Goal: Transaction & Acquisition: Purchase product/service

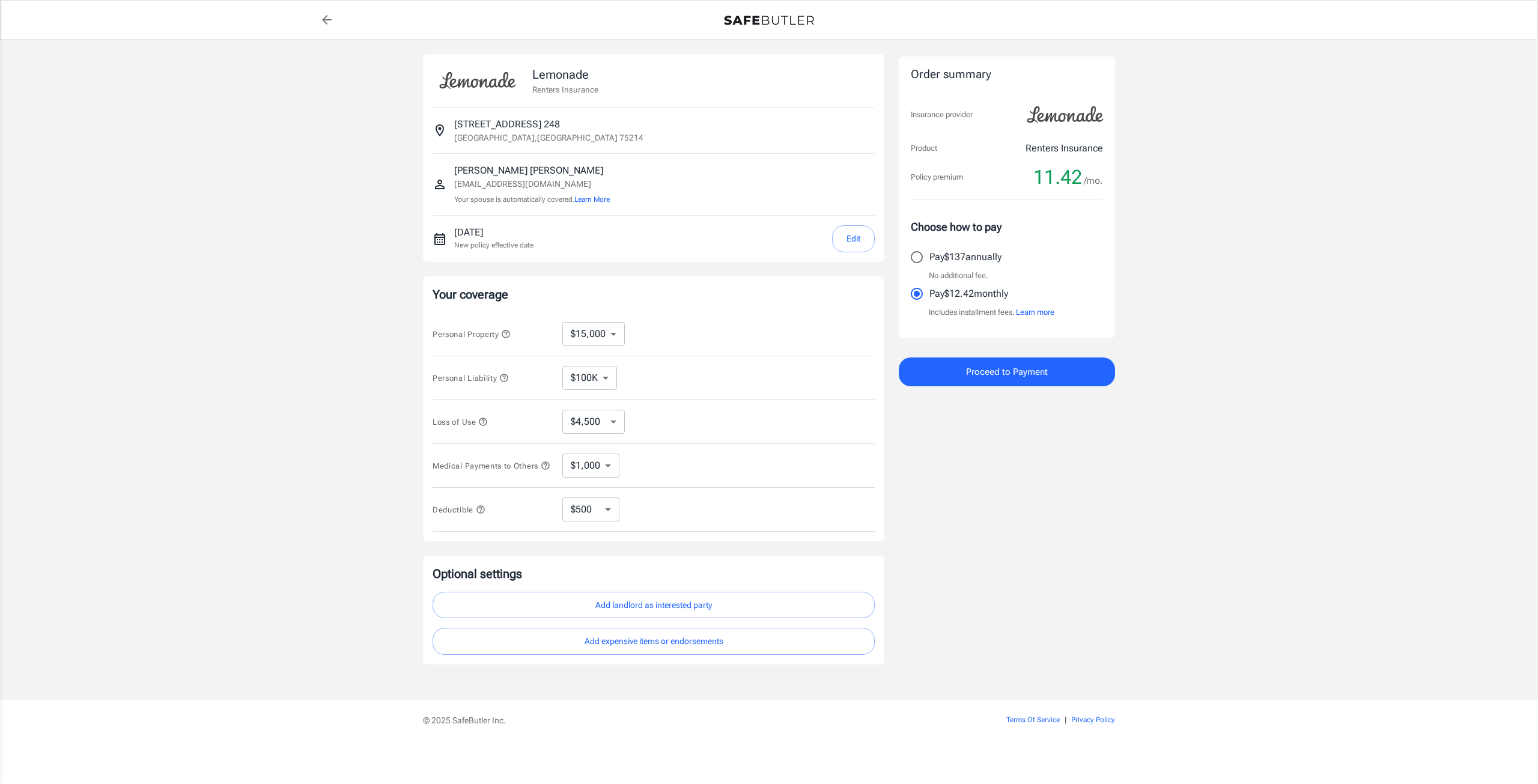
select select "15000"
select select "500"
click at [618, 331] on select "$10,000 $15,000 $20,000 $25,000 $30,000 $40,000 $50,000 $100K $150K $200K $250K" at bounding box center [593, 334] width 63 height 24
select select "20000"
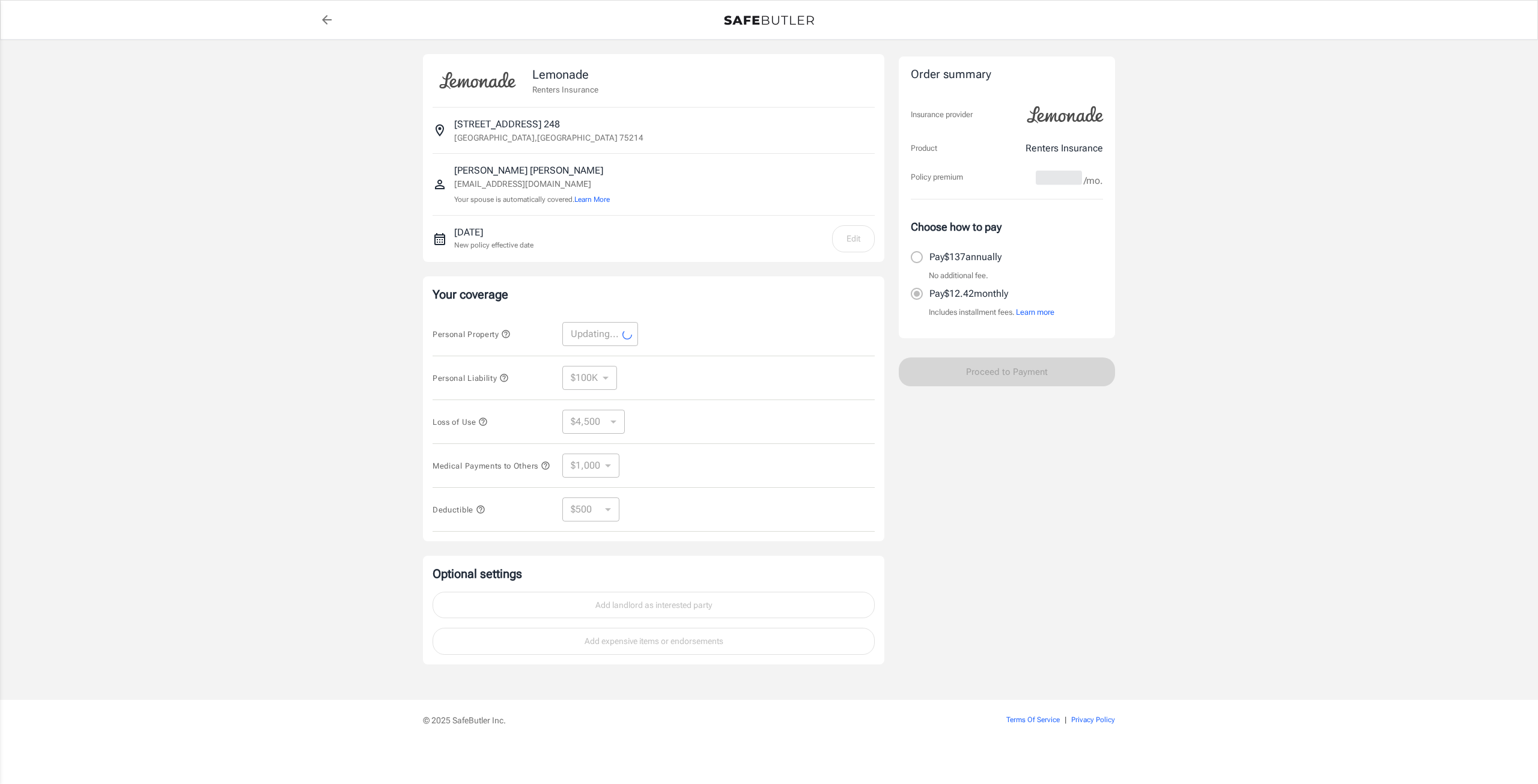
select select "20000"
select select "6000"
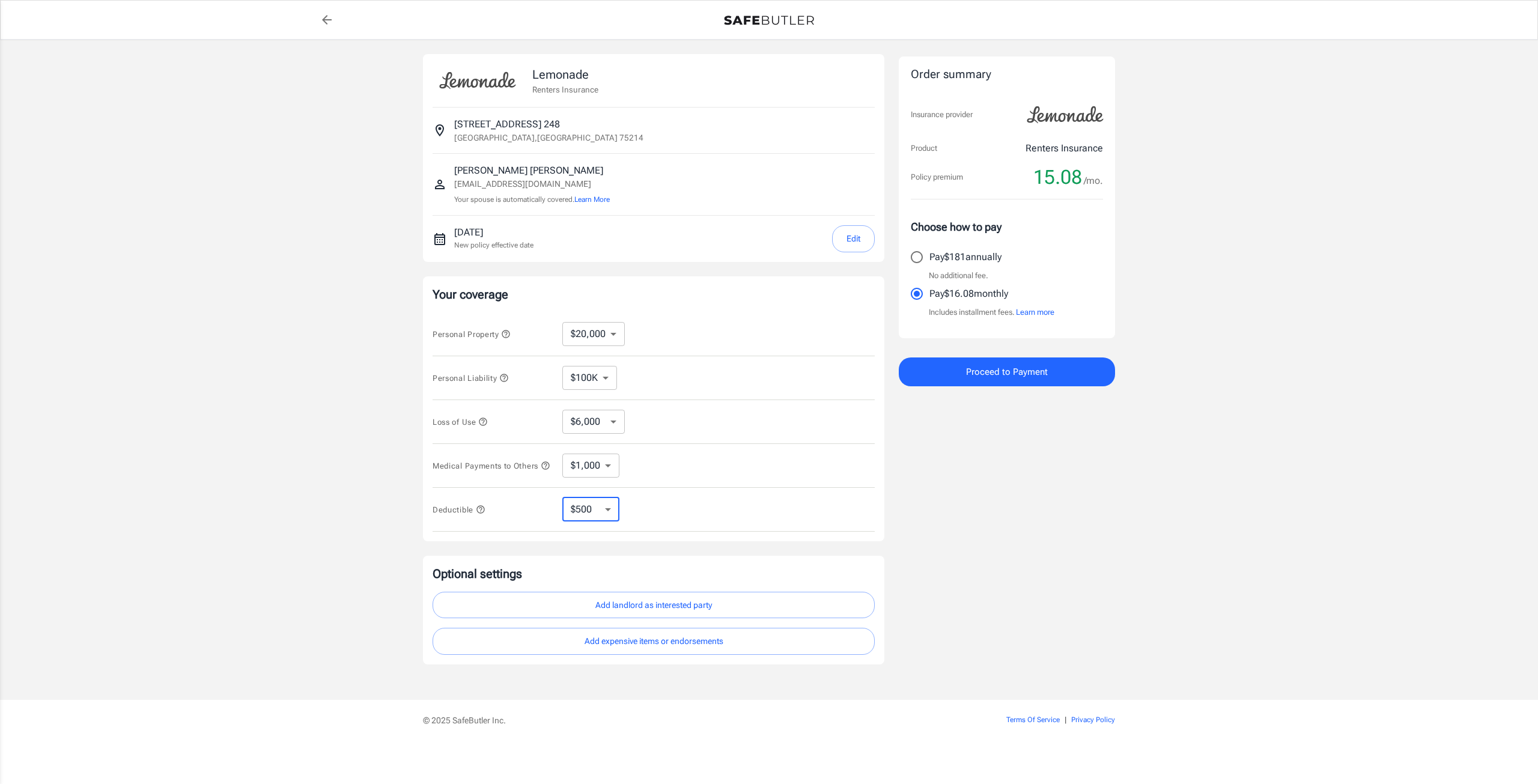
click at [595, 515] on select "$250 $500 $1,000 $2,500" at bounding box center [591, 509] width 57 height 24
select select "250"
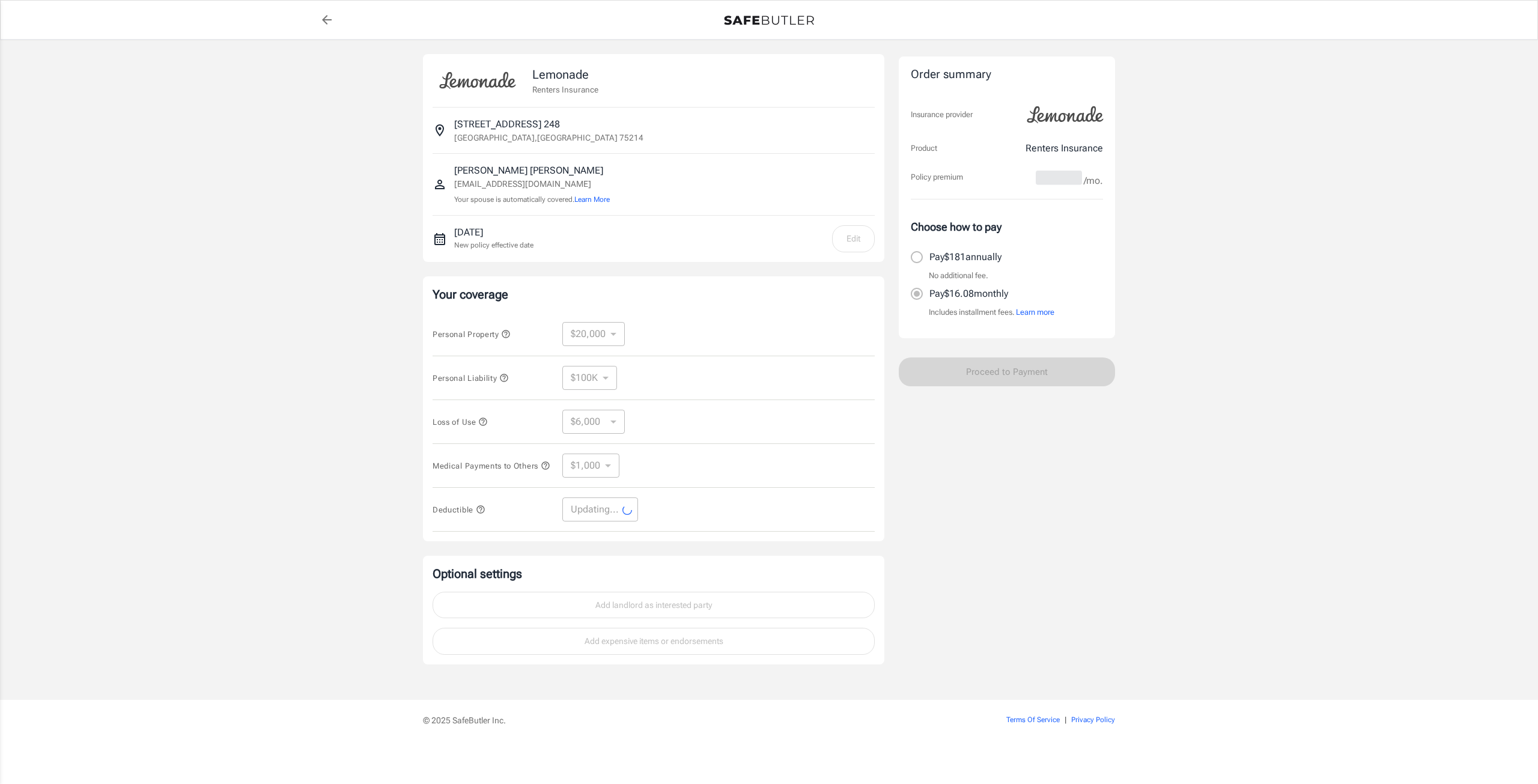
select select "250"
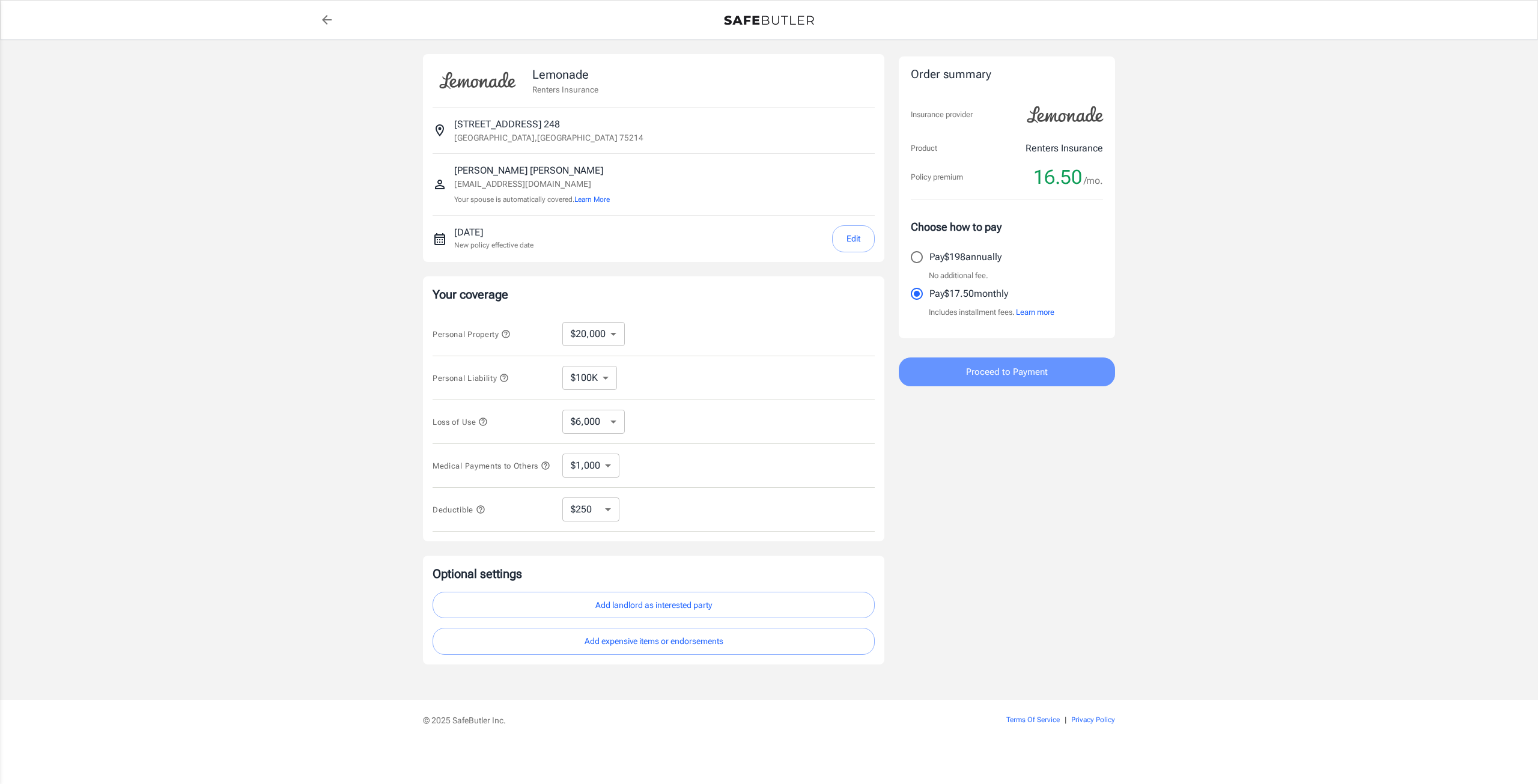
click at [945, 378] on button "Proceed to Payment" at bounding box center [1007, 372] width 217 height 28
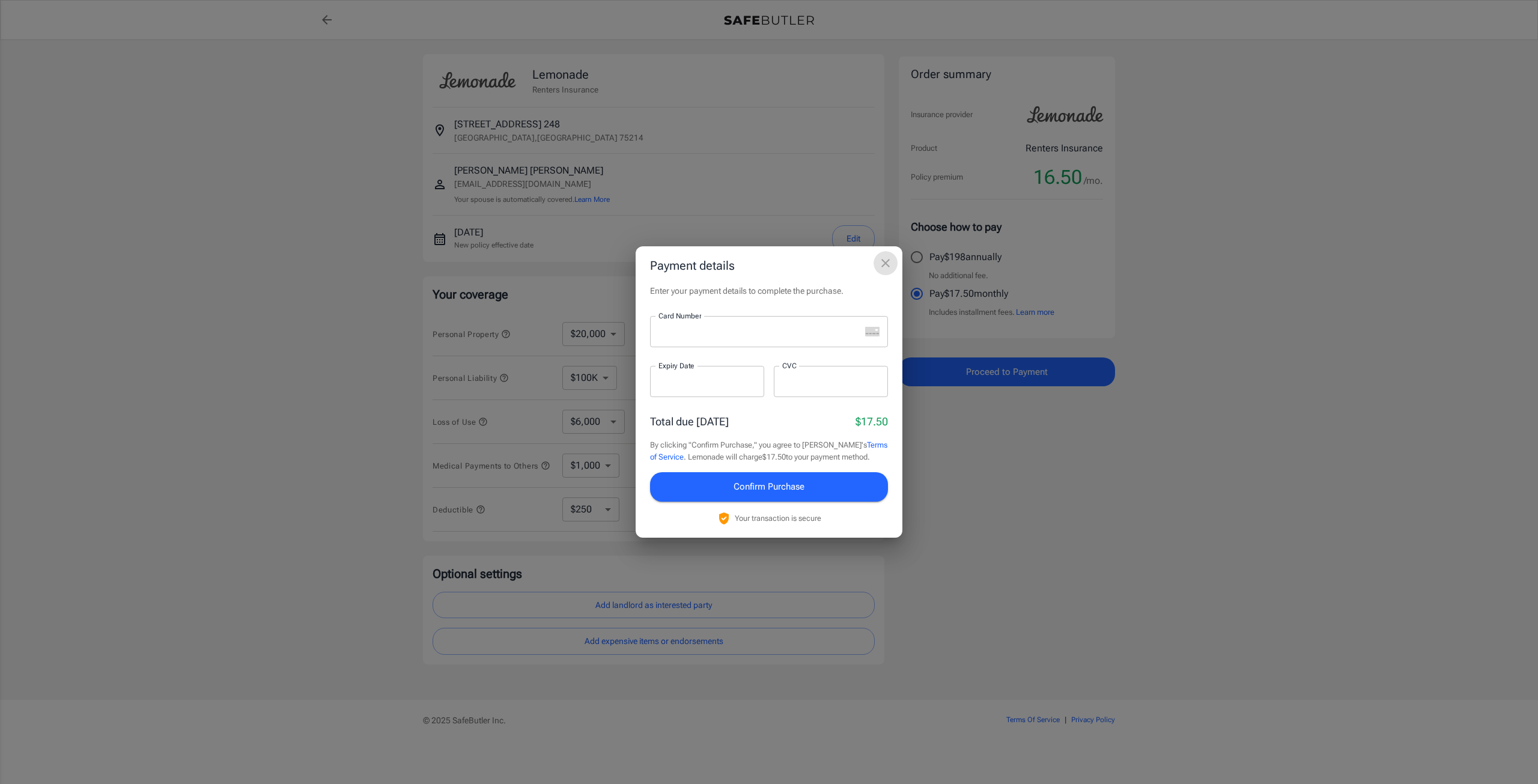
click at [880, 268] on icon "close" at bounding box center [885, 263] width 14 height 14
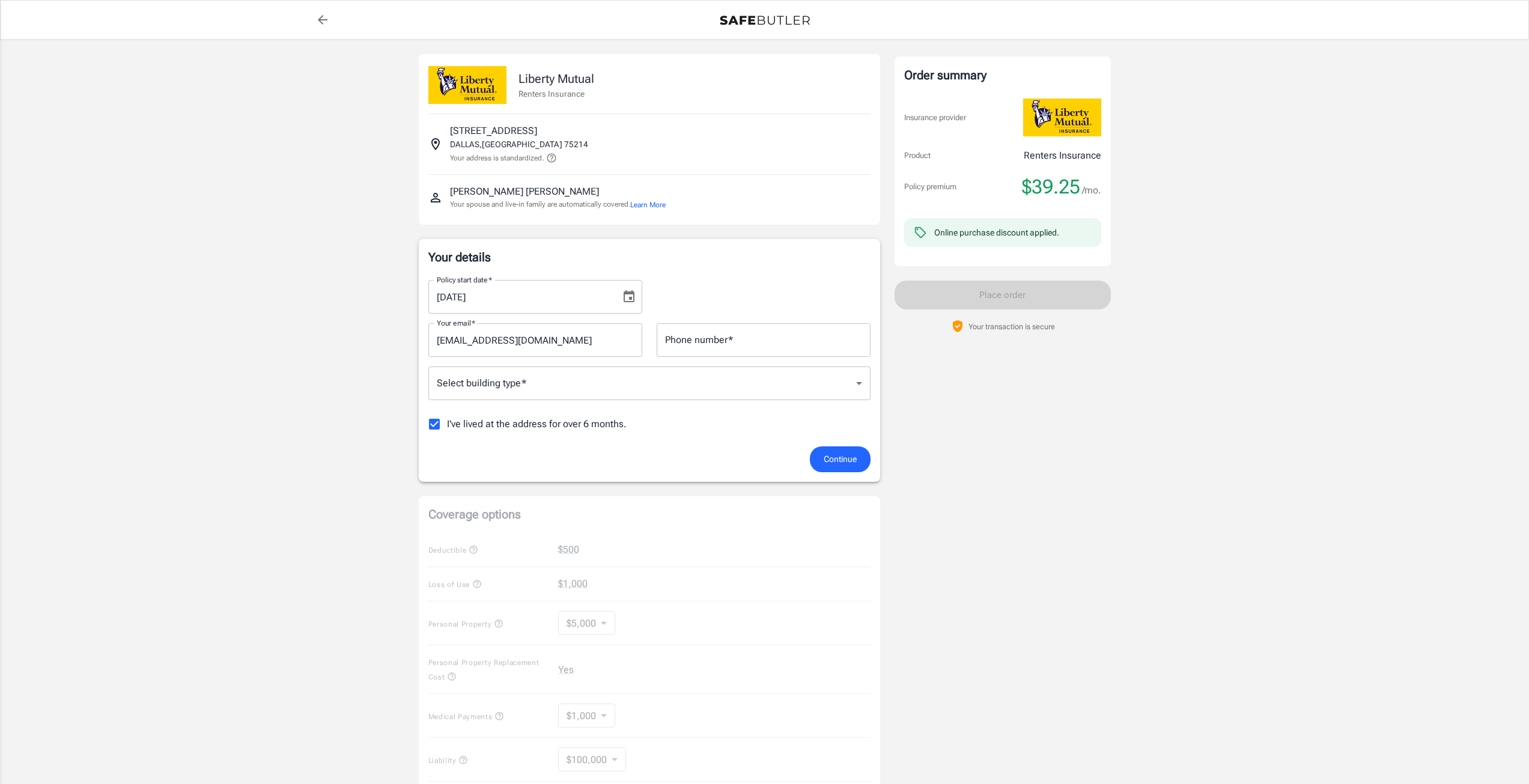
click at [606, 381] on body "Policy premium $ 39.25 /mo Liberty Mutual Renters Insurance [STREET_ADDRESS] Yo…" at bounding box center [764, 590] width 1529 height 1180
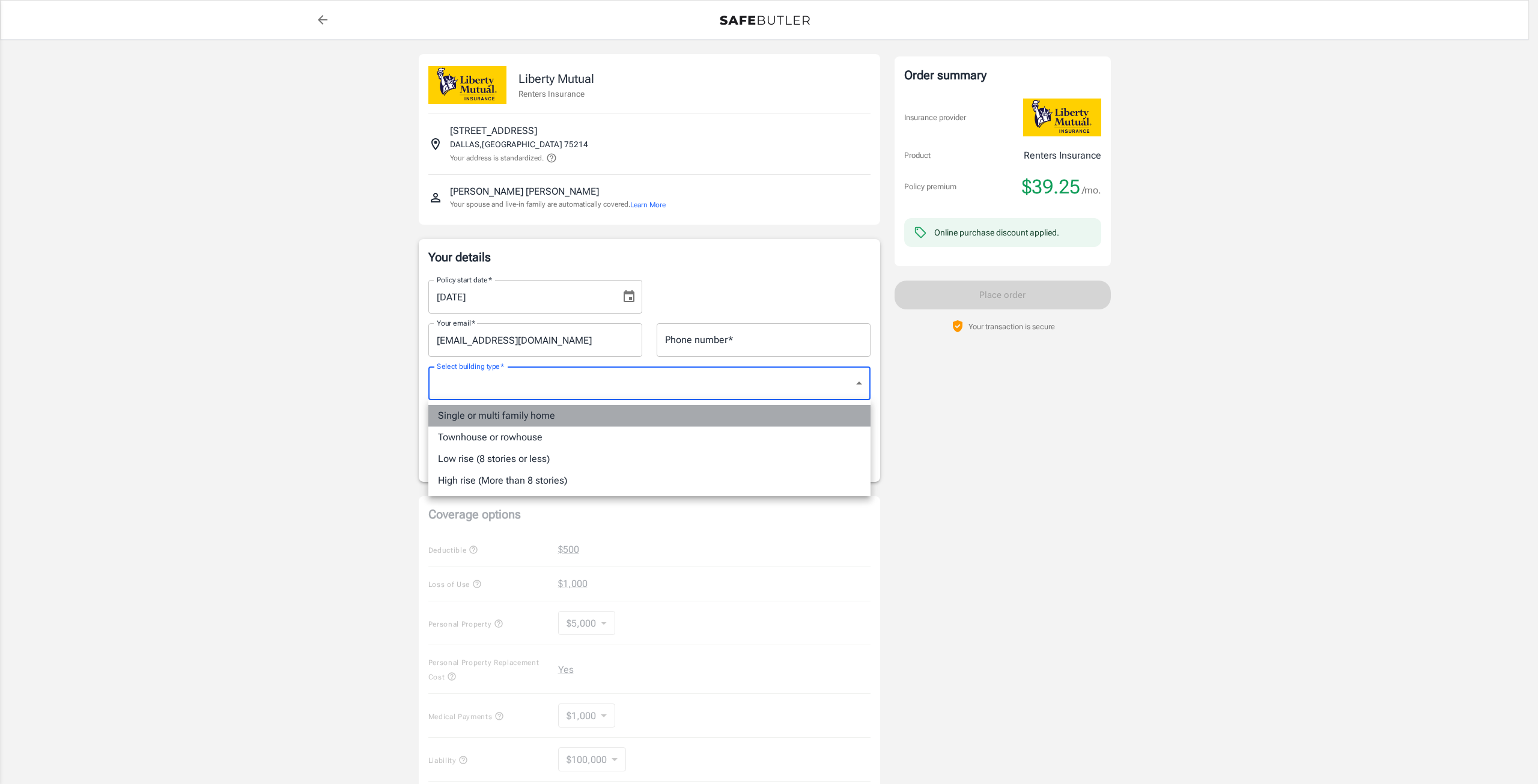
click at [576, 418] on li "Single or multi family home" at bounding box center [649, 415] width 442 height 21
type input "singlefamily"
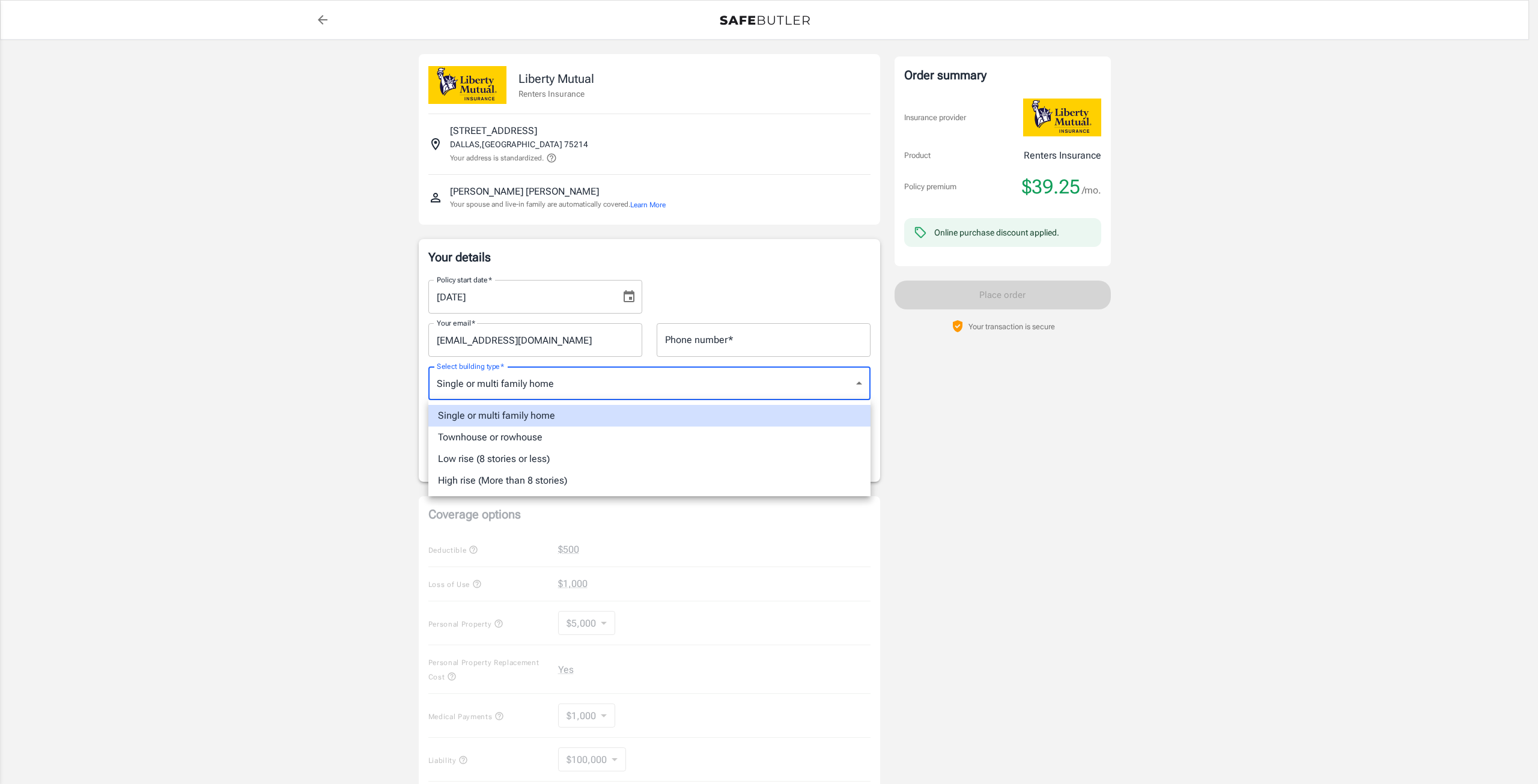
click at [514, 390] on body "Policy premium $ 39.25 /mo Liberty Mutual Renters Insurance [STREET_ADDRESS] Yo…" at bounding box center [769, 590] width 1538 height 1180
drag, startPoint x: 562, startPoint y: 409, endPoint x: 606, endPoint y: 382, distance: 51.6
click at [561, 409] on li "Single or multi family home" at bounding box center [649, 415] width 442 height 21
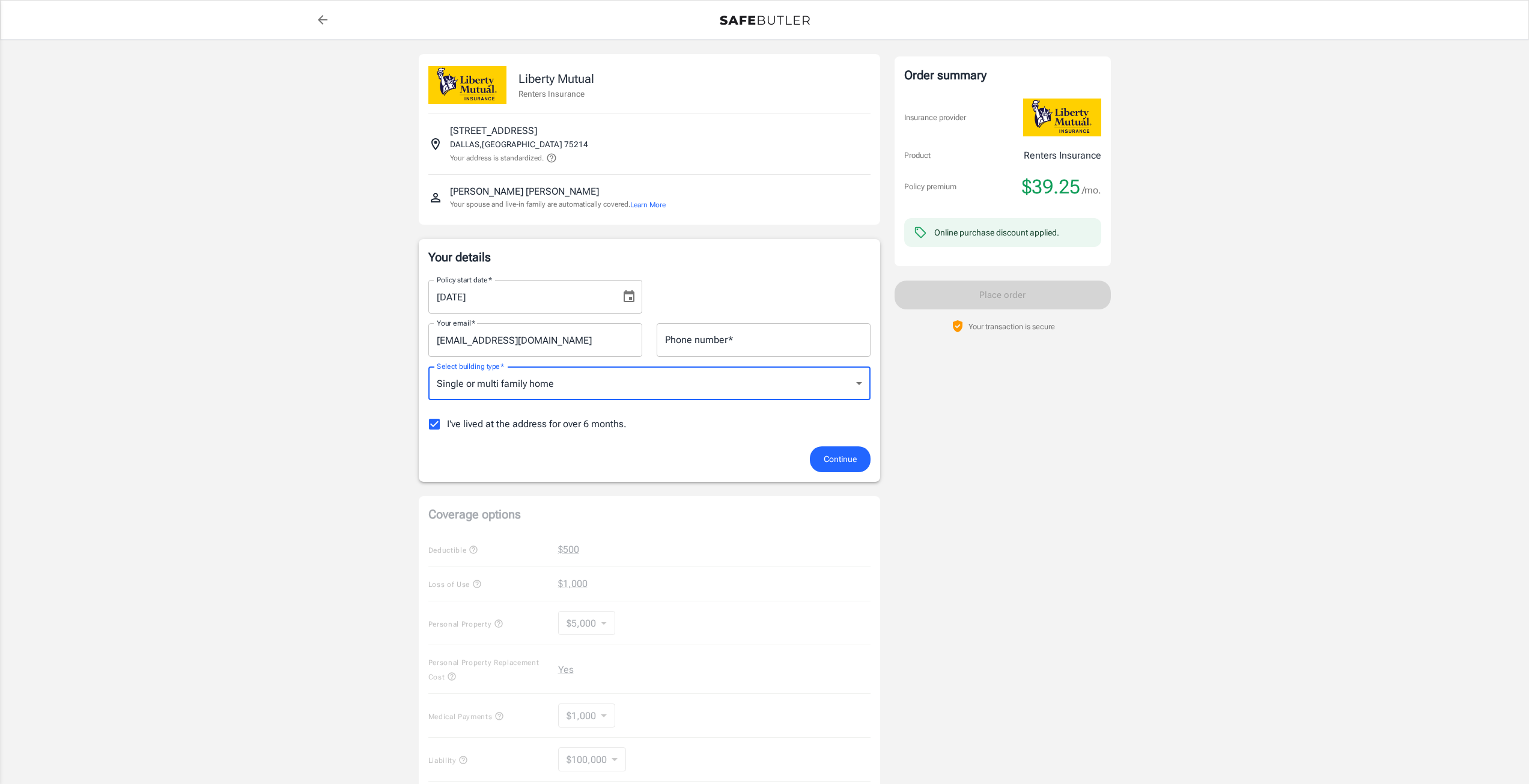
click at [682, 352] on input "Phone number   *" at bounding box center [763, 340] width 214 height 33
type input "7739680662"
click at [441, 420] on input "I've lived at the address for over 6 months." at bounding box center [434, 424] width 25 height 25
checkbox input "false"
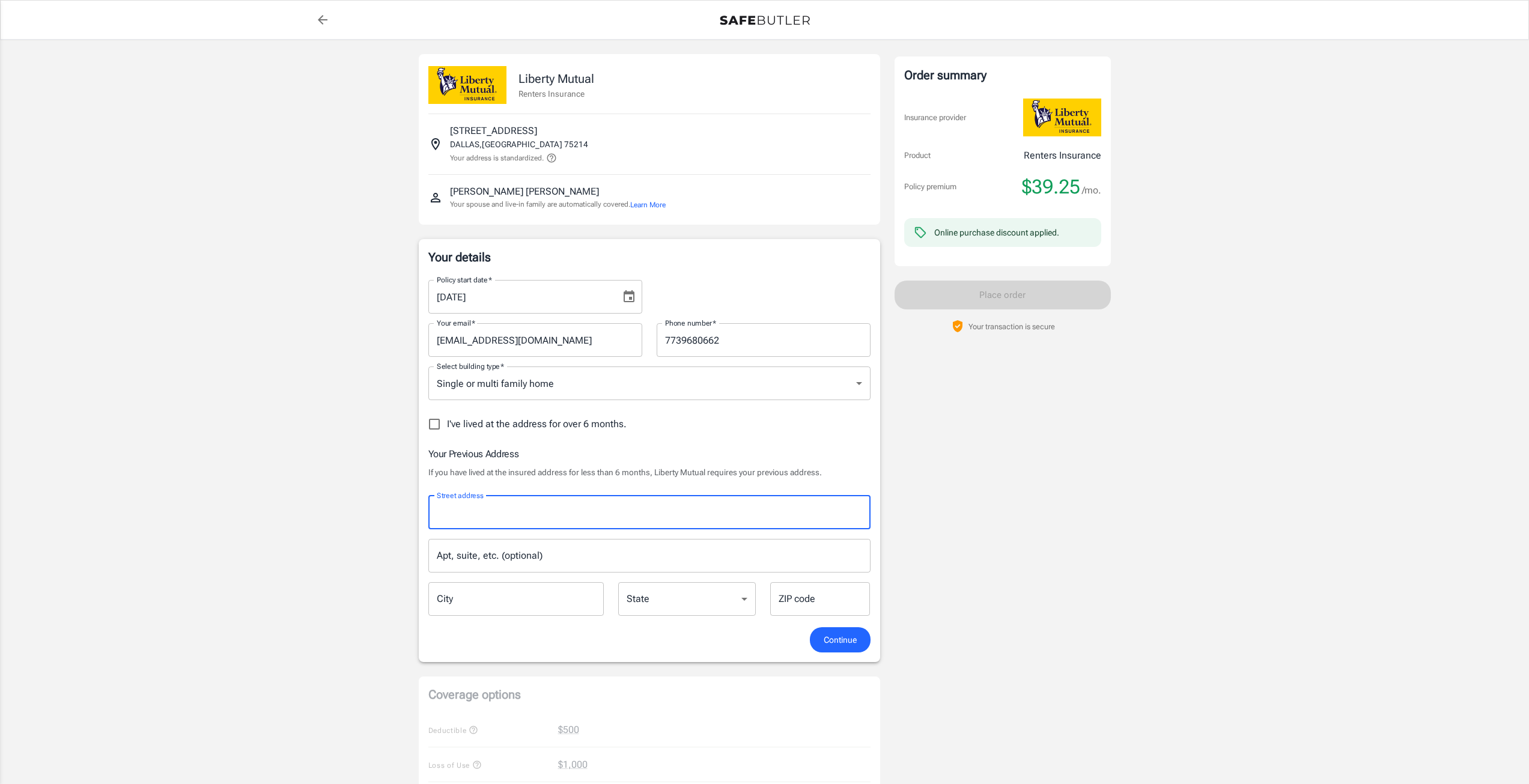
click at [490, 519] on input "Street address" at bounding box center [649, 512] width 432 height 23
type input "[STREET_ADDRESS][PERSON_NAME]"
type input "1023"
type input "[GEOGRAPHIC_DATA]"
type input "76010"
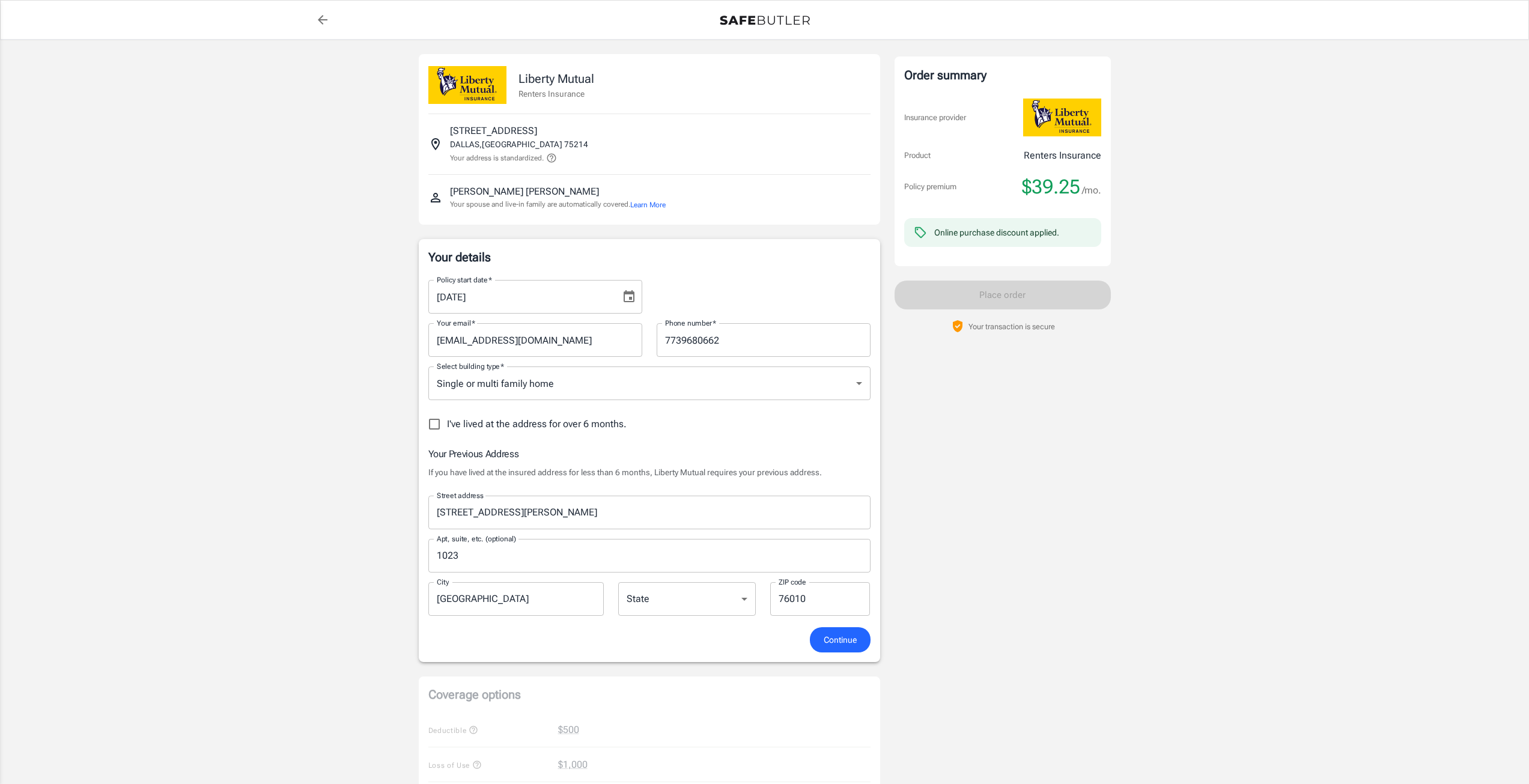
click at [629, 442] on div "Policy start date   * [DATE] Policy start date   * Your email   * [EMAIL_ADDRES…" at bounding box center [649, 449] width 442 height 357
click at [629, 293] on icon "Choose date, selected date is Aug 23, 2025" at bounding box center [629, 296] width 11 height 12
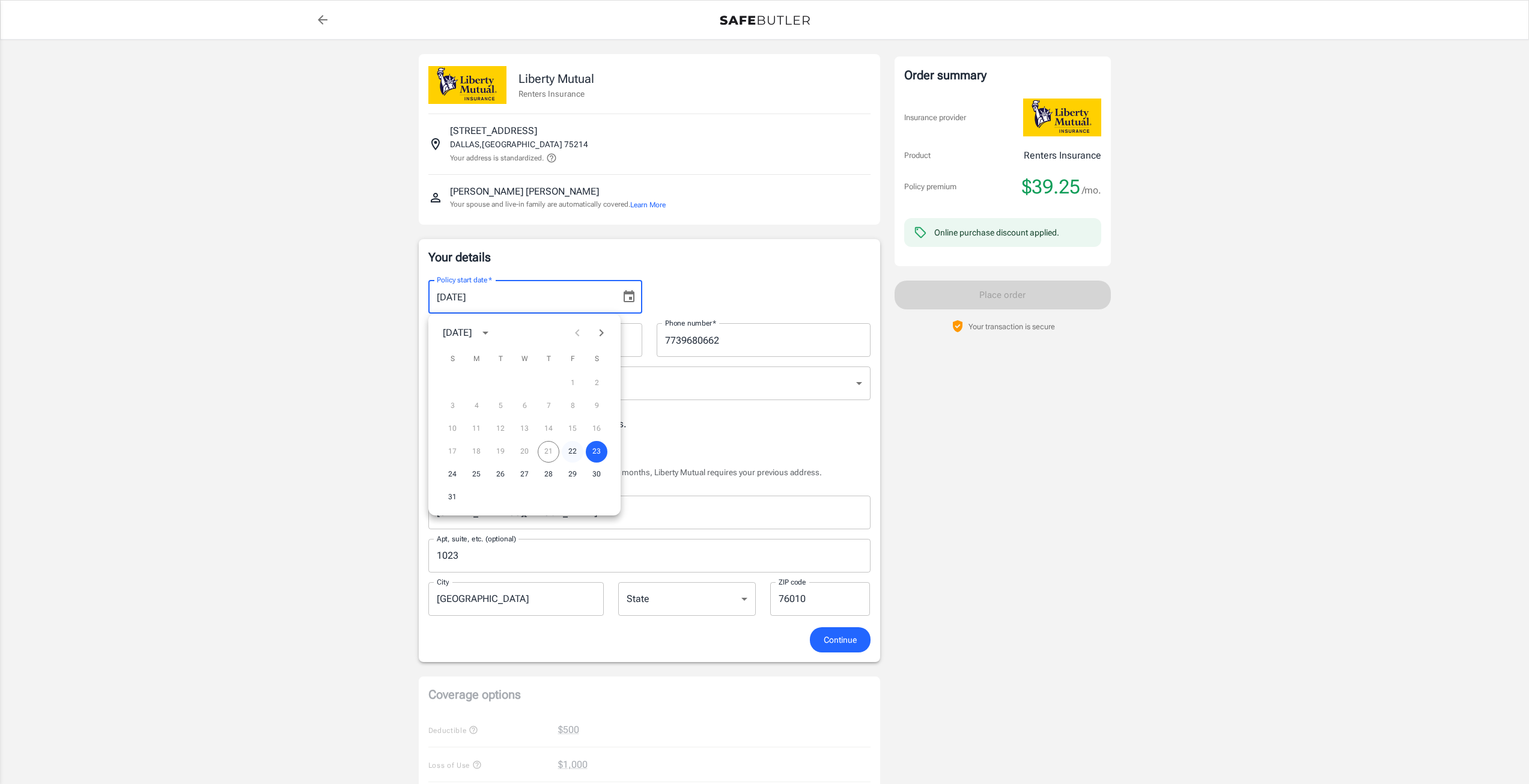
click at [573, 447] on button "22" at bounding box center [573, 451] width 21 height 21
type input "[DATE]"
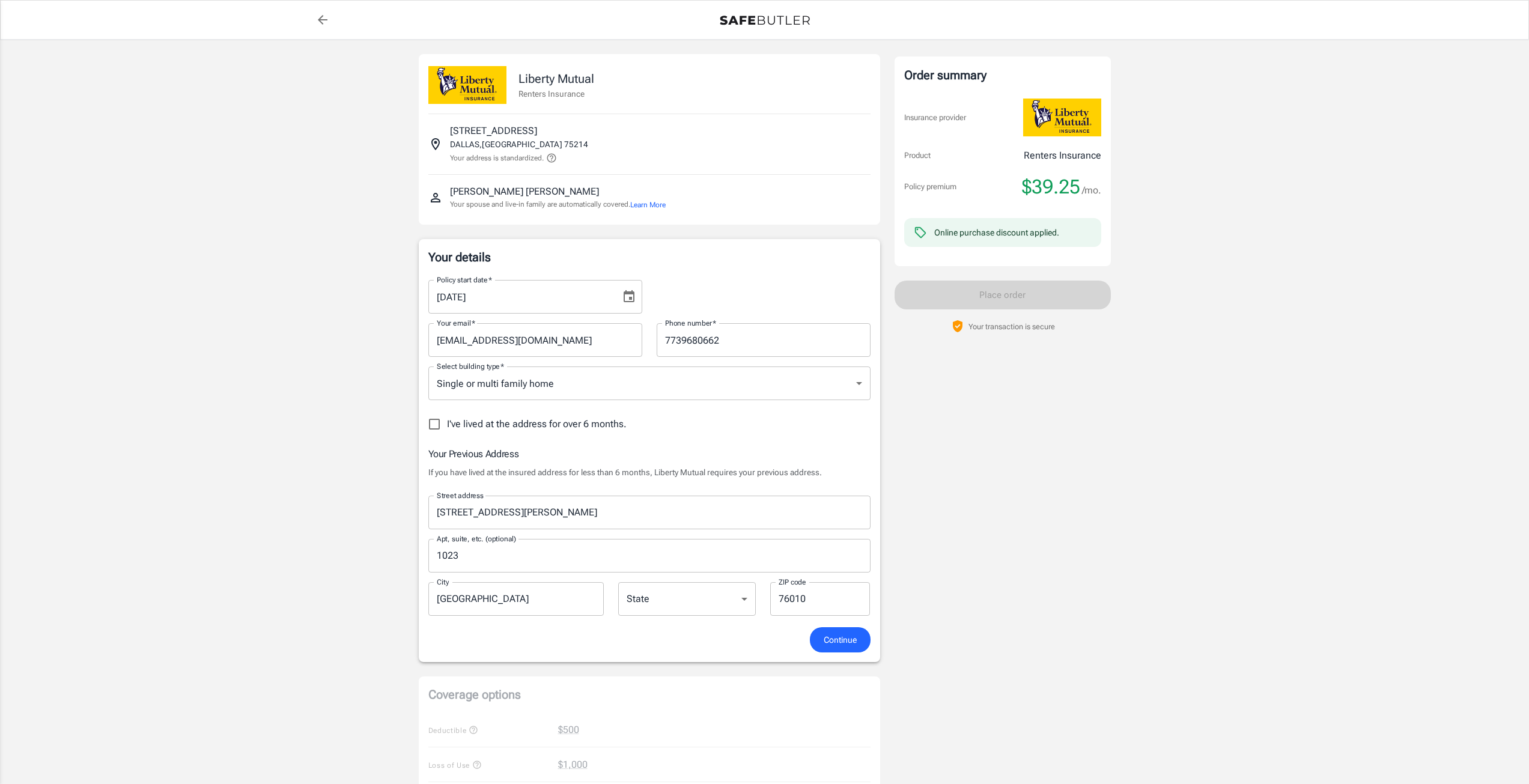
click at [708, 431] on div "I've lived at the address for over 6 months." at bounding box center [649, 424] width 442 height 25
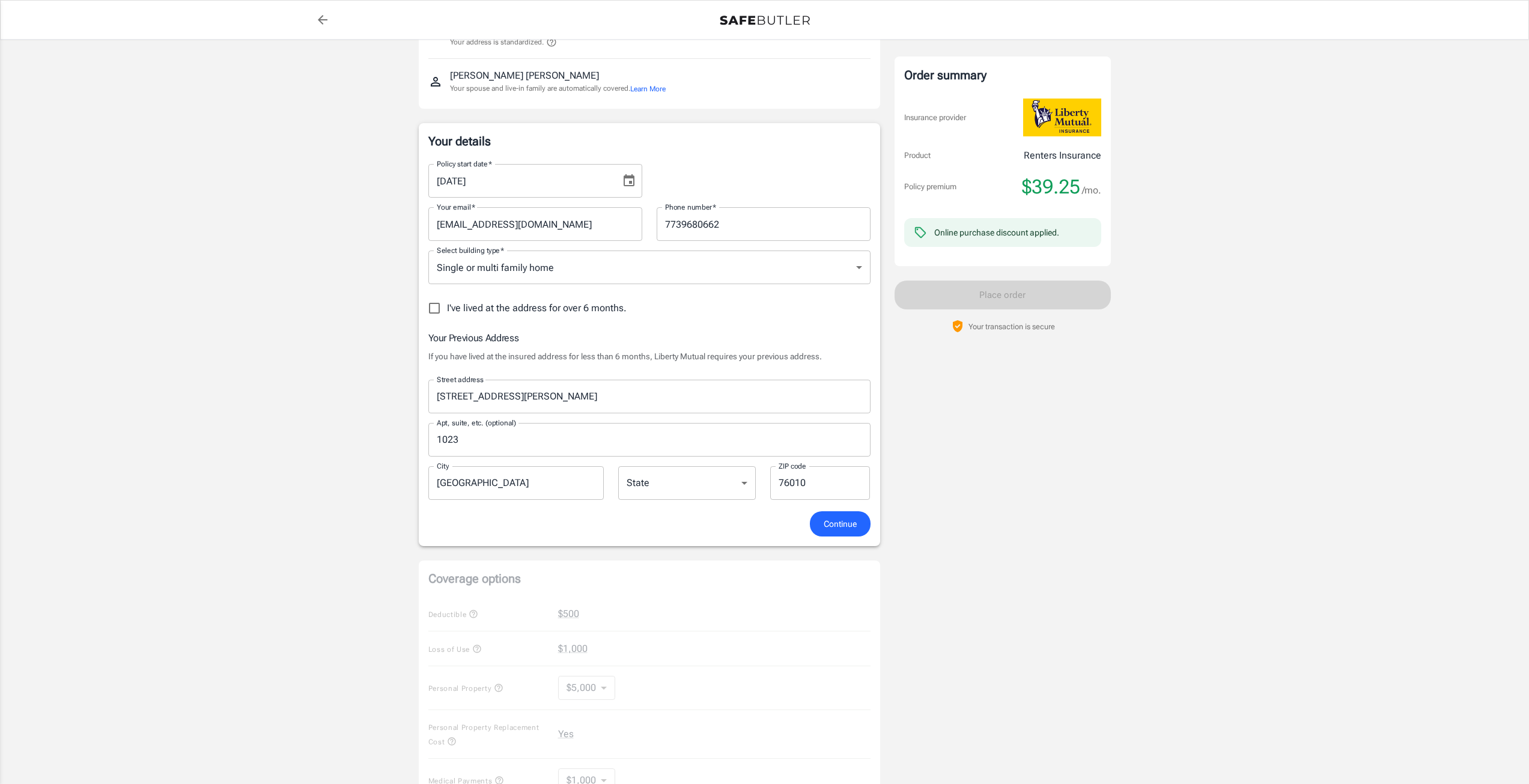
scroll to position [420, 0]
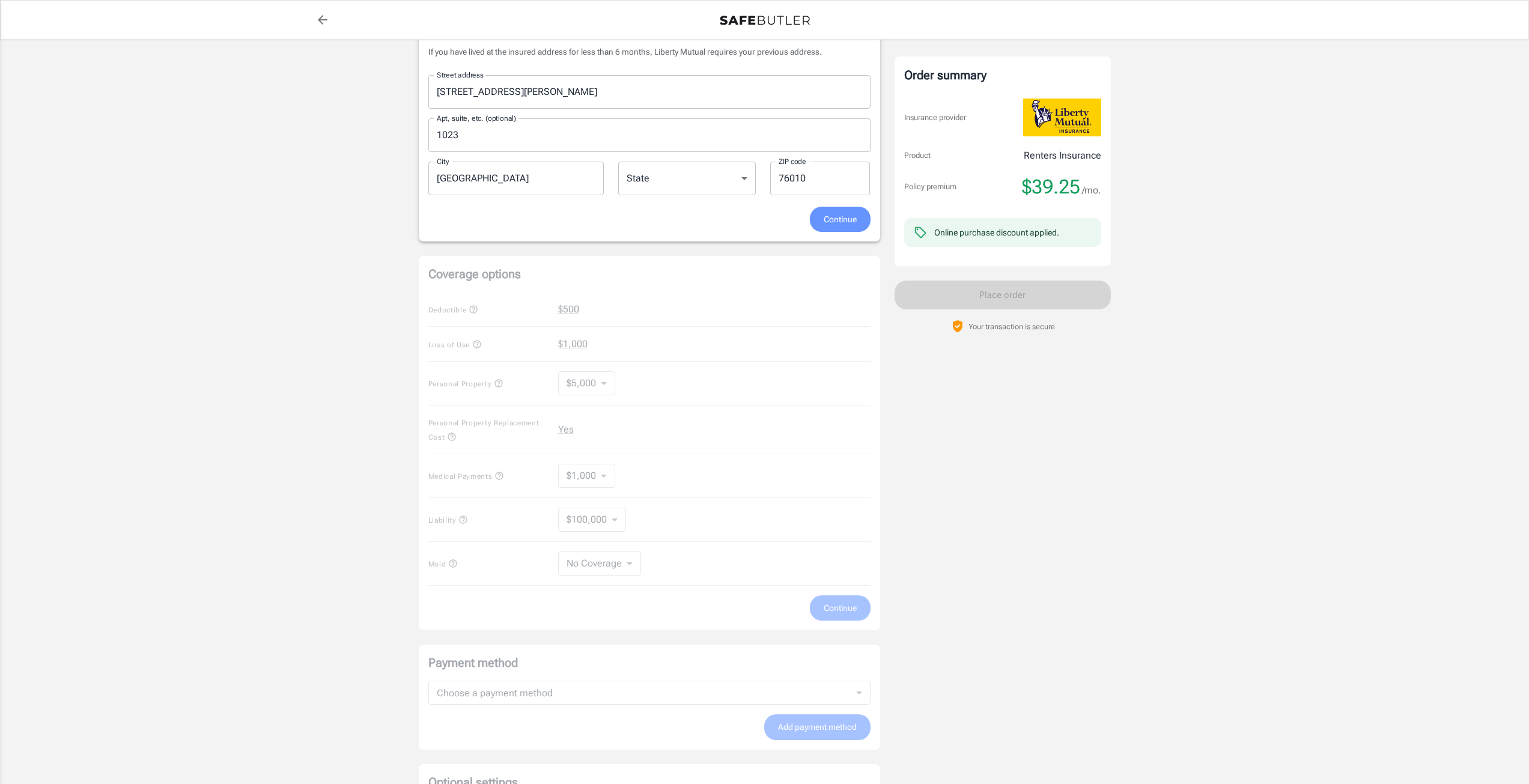
click at [827, 226] on span "Continue" at bounding box center [840, 219] width 33 height 15
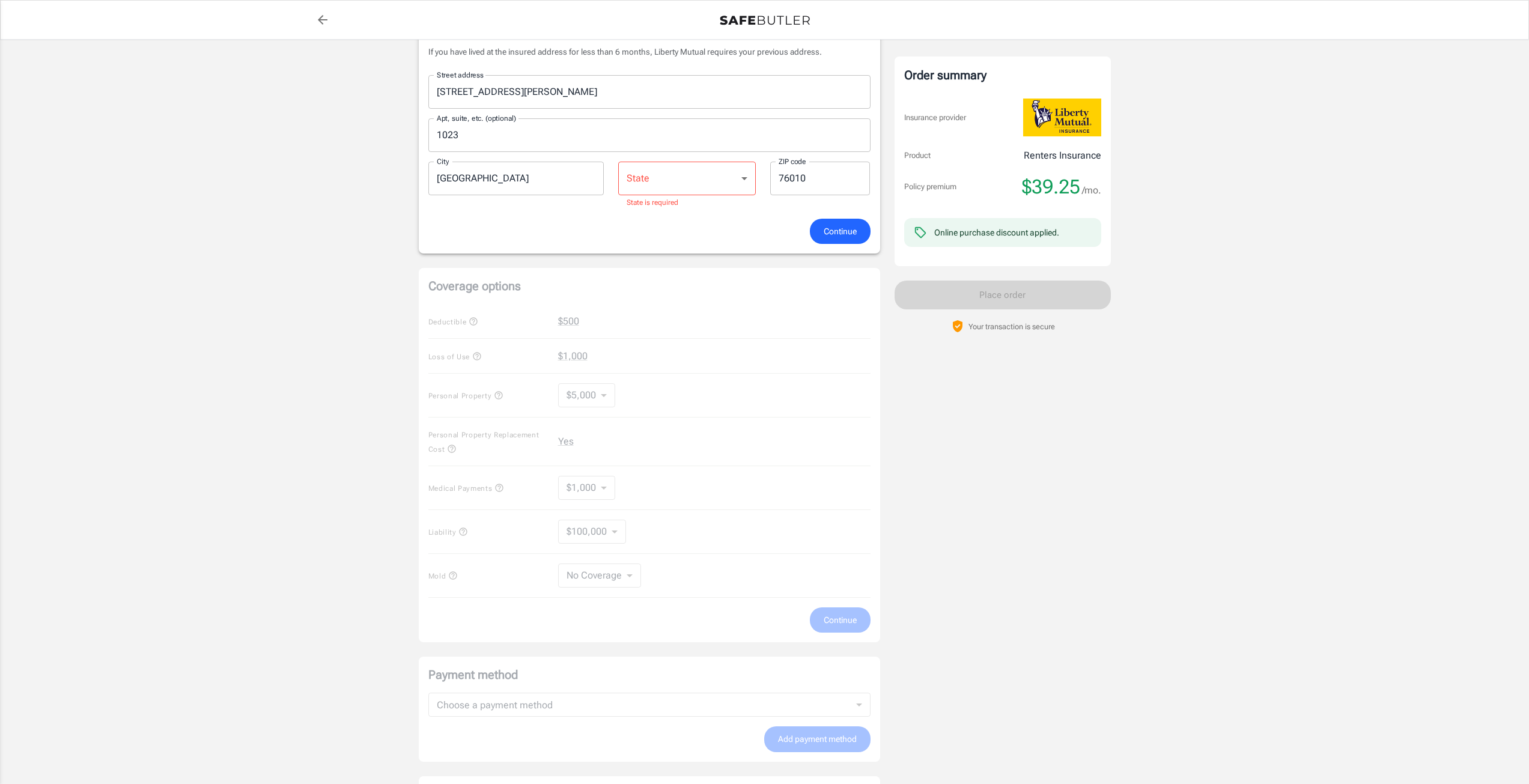
click at [682, 189] on select "[US_STATE] [US_STATE] [US_STATE] [US_STATE] [US_STATE] [US_STATE] [US_STATE] [U…" at bounding box center [687, 178] width 137 height 33
select select "[GEOGRAPHIC_DATA]"
click at [618, 162] on select "[US_STATE] [US_STATE] [US_STATE] [US_STATE] [US_STATE] [US_STATE] [US_STATE] [U…" at bounding box center [687, 178] width 137 height 33
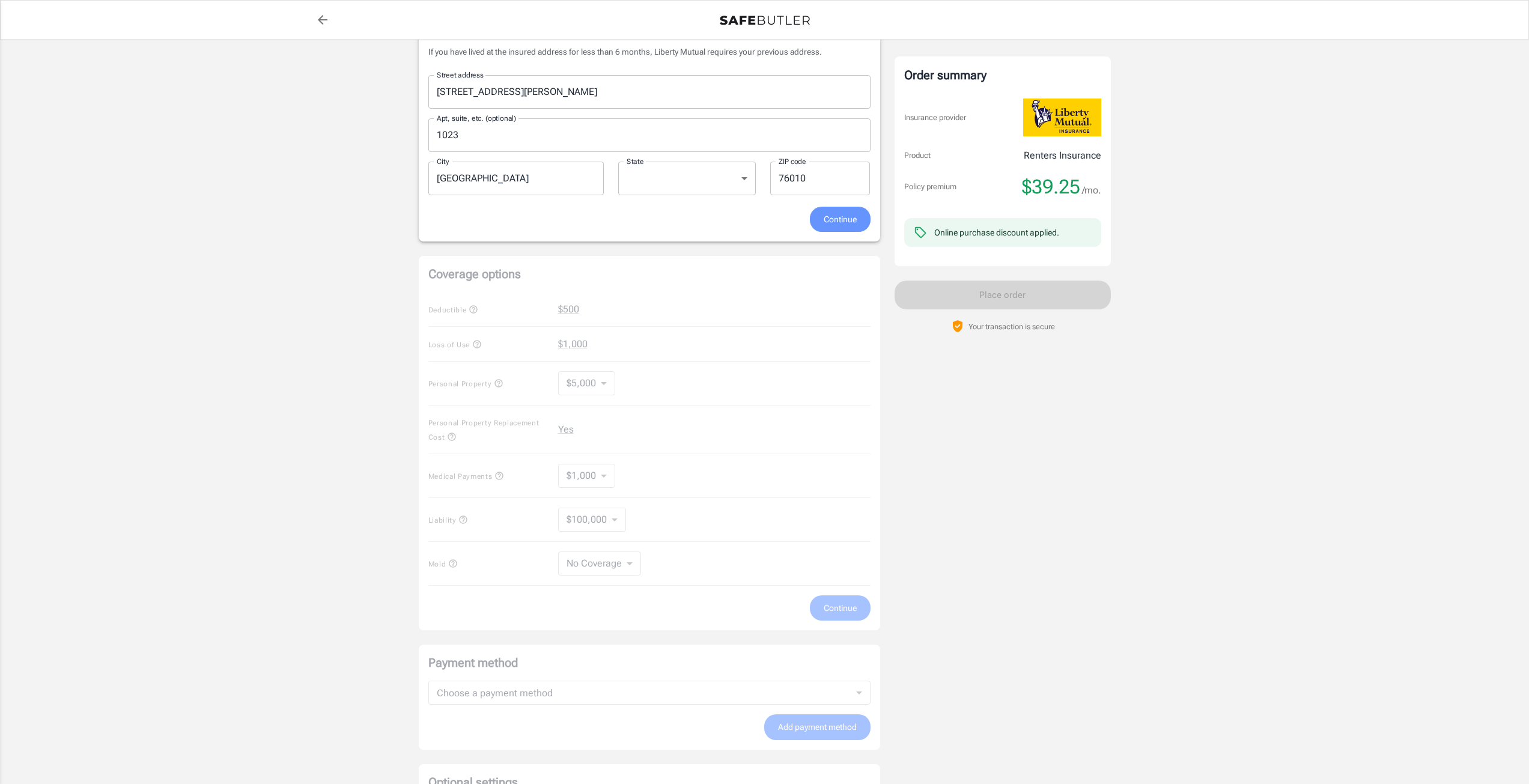
click at [844, 209] on button "Continue" at bounding box center [840, 219] width 61 height 26
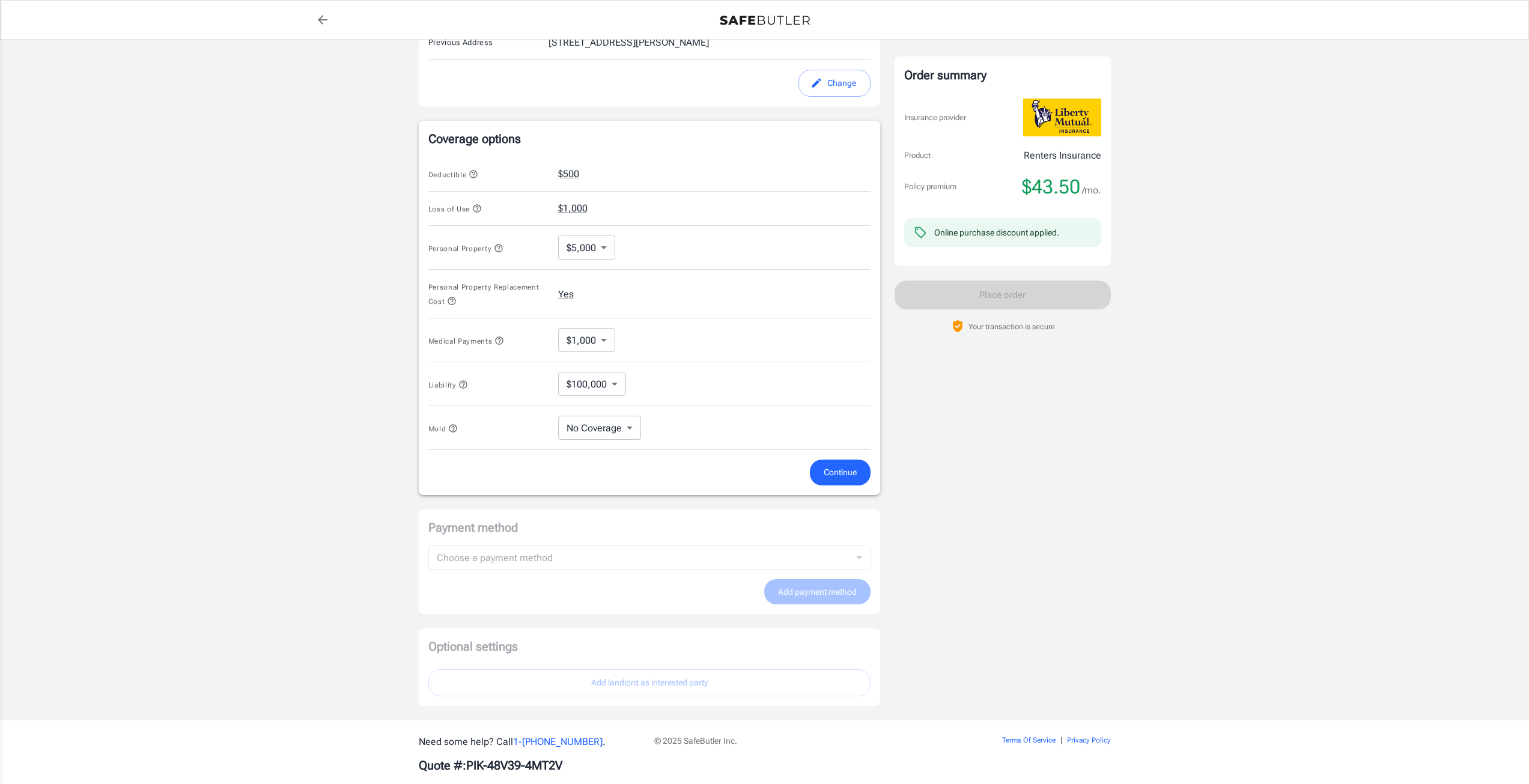
scroll to position [336, 0]
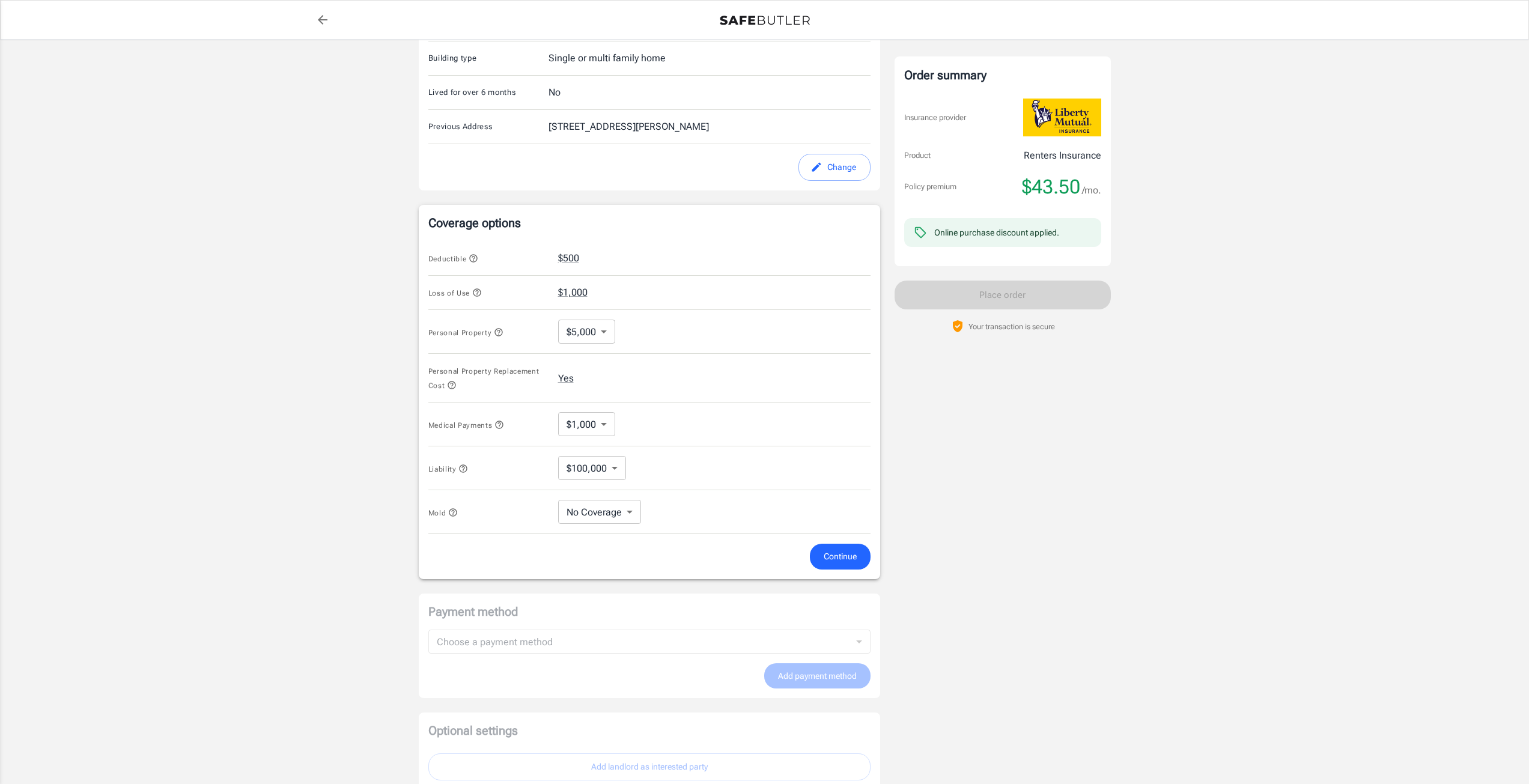
click at [602, 510] on body "Policy premium $ 43.50 /mo Liberty Mutual Renters Insurance [STREET_ADDRESS] Yo…" at bounding box center [764, 276] width 1529 height 1225
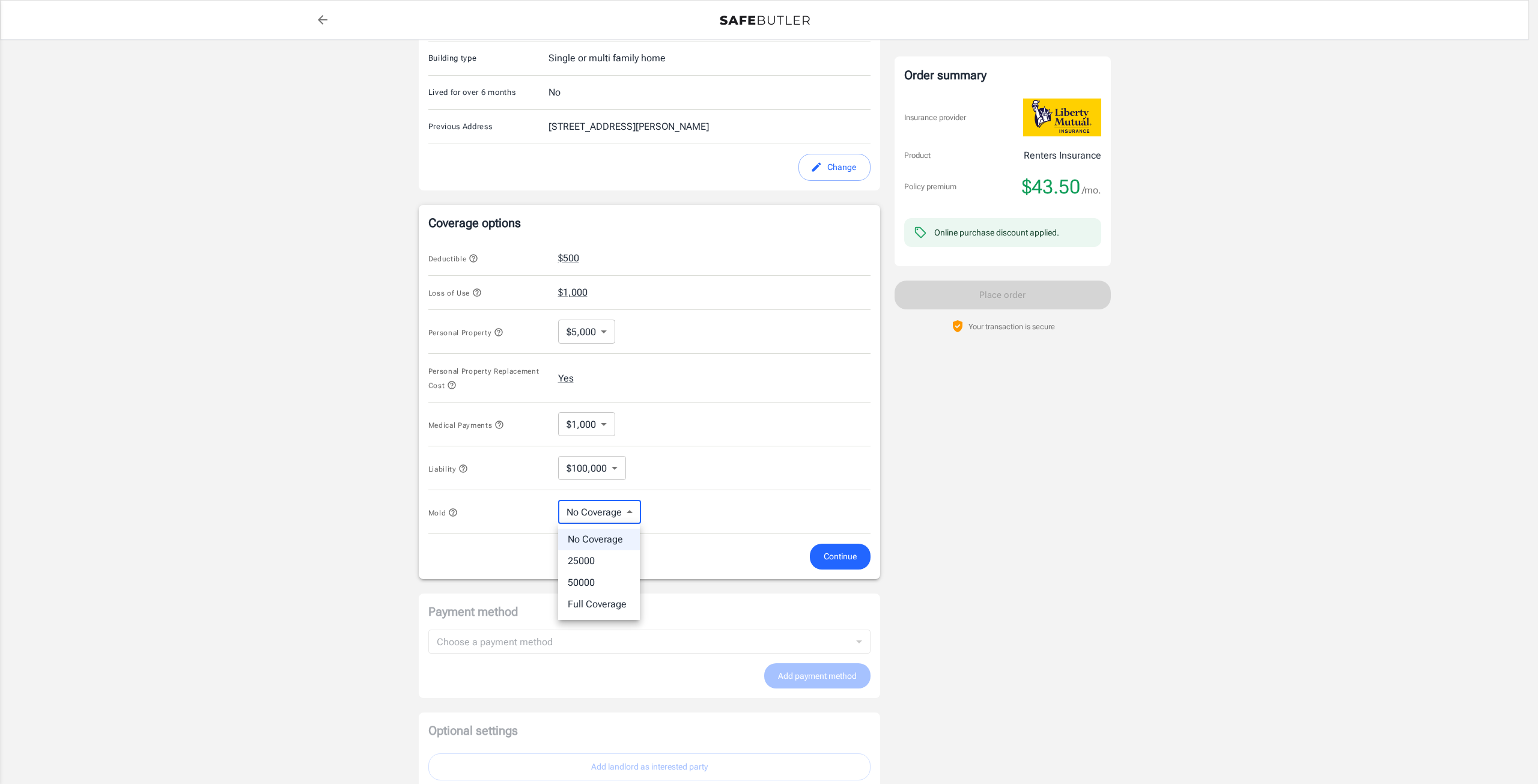
click at [609, 560] on li "25000" at bounding box center [599, 561] width 82 height 21
type input "25000"
click at [592, 520] on body "Policy premium $ 43.50 /mo Liberty Mutual Renters Insurance [STREET_ADDRESS] Yo…" at bounding box center [769, 276] width 1538 height 1225
click at [592, 520] on div at bounding box center [769, 392] width 1538 height 784
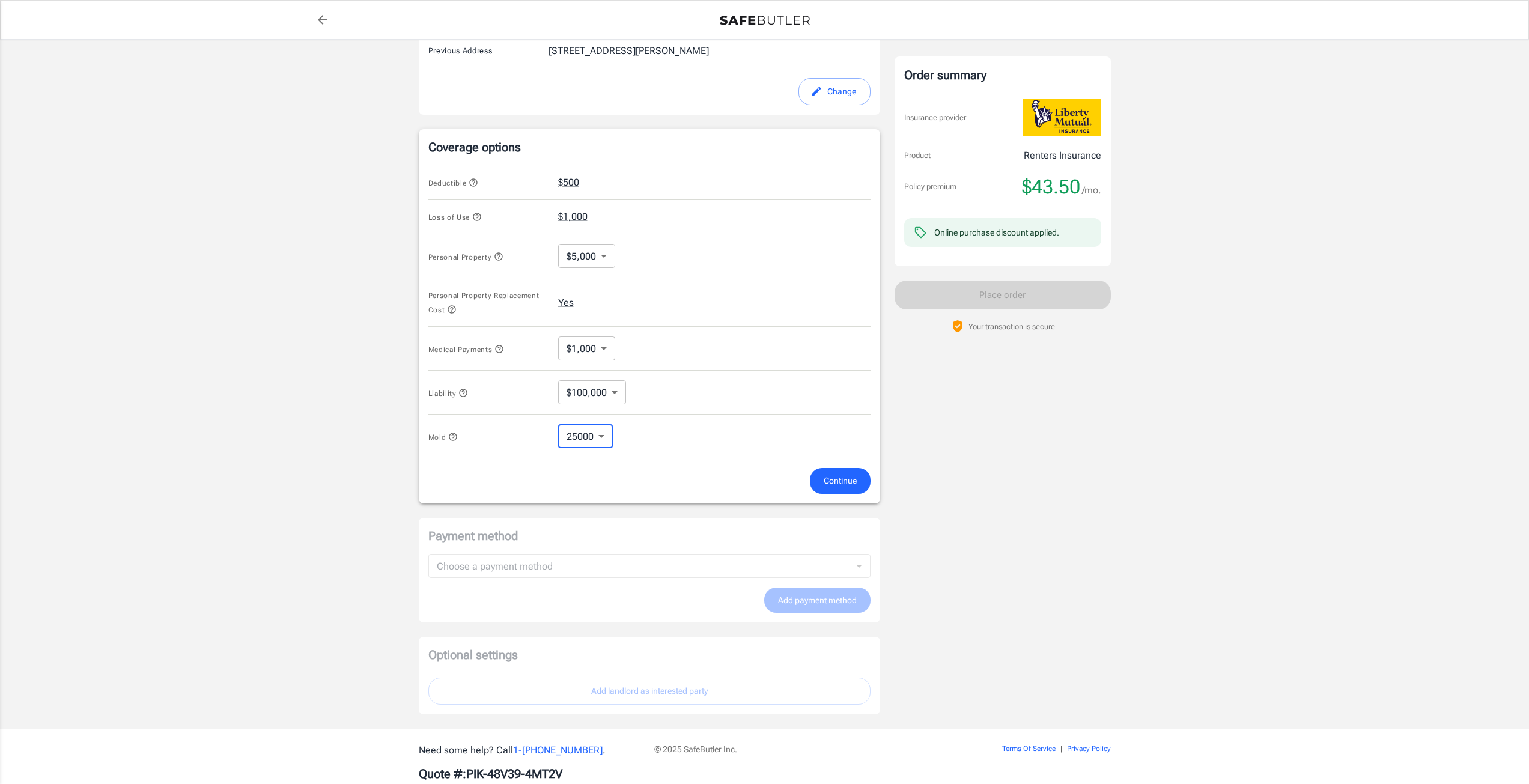
scroll to position [441, 0]
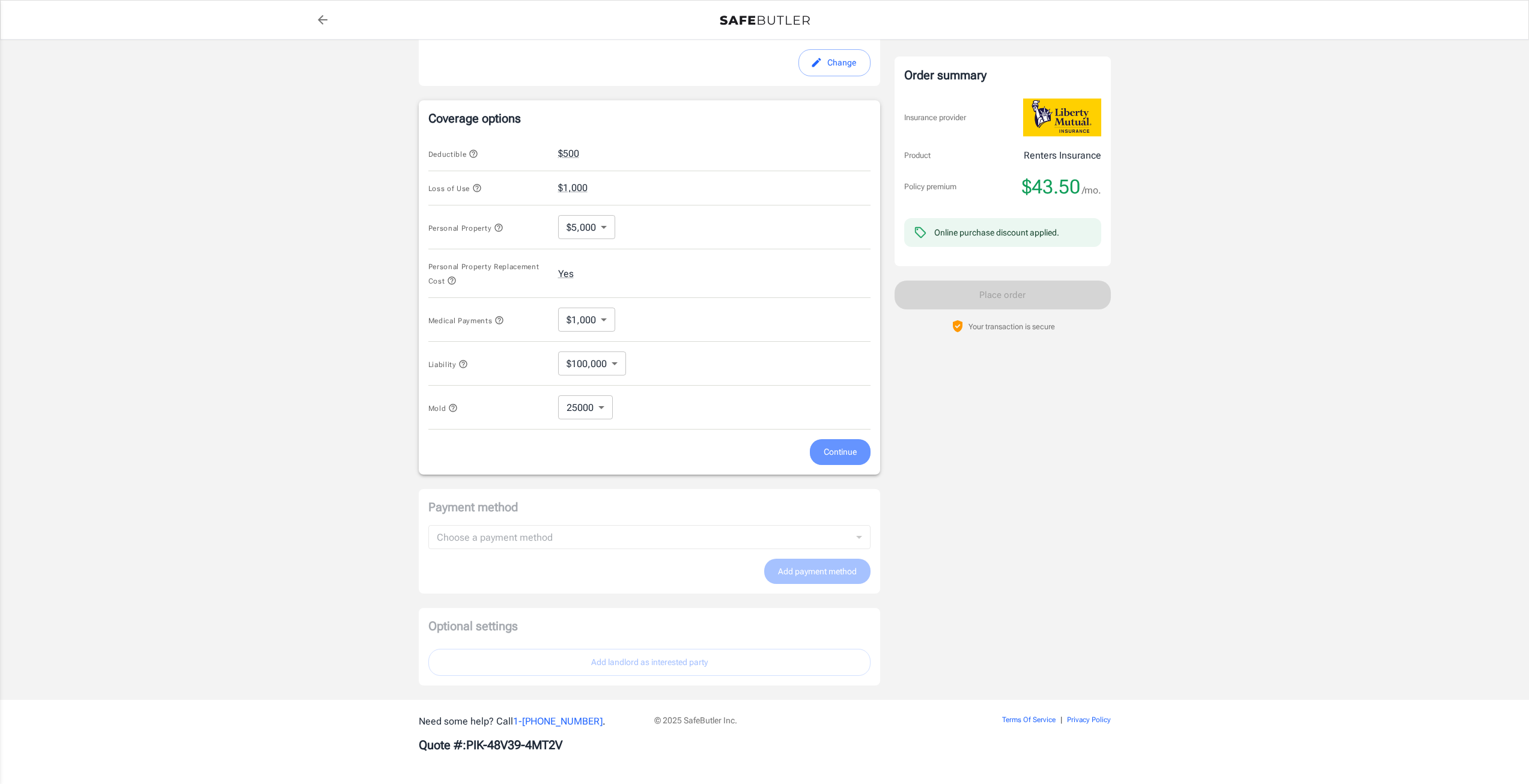
click at [849, 455] on span "Continue" at bounding box center [840, 451] width 33 height 15
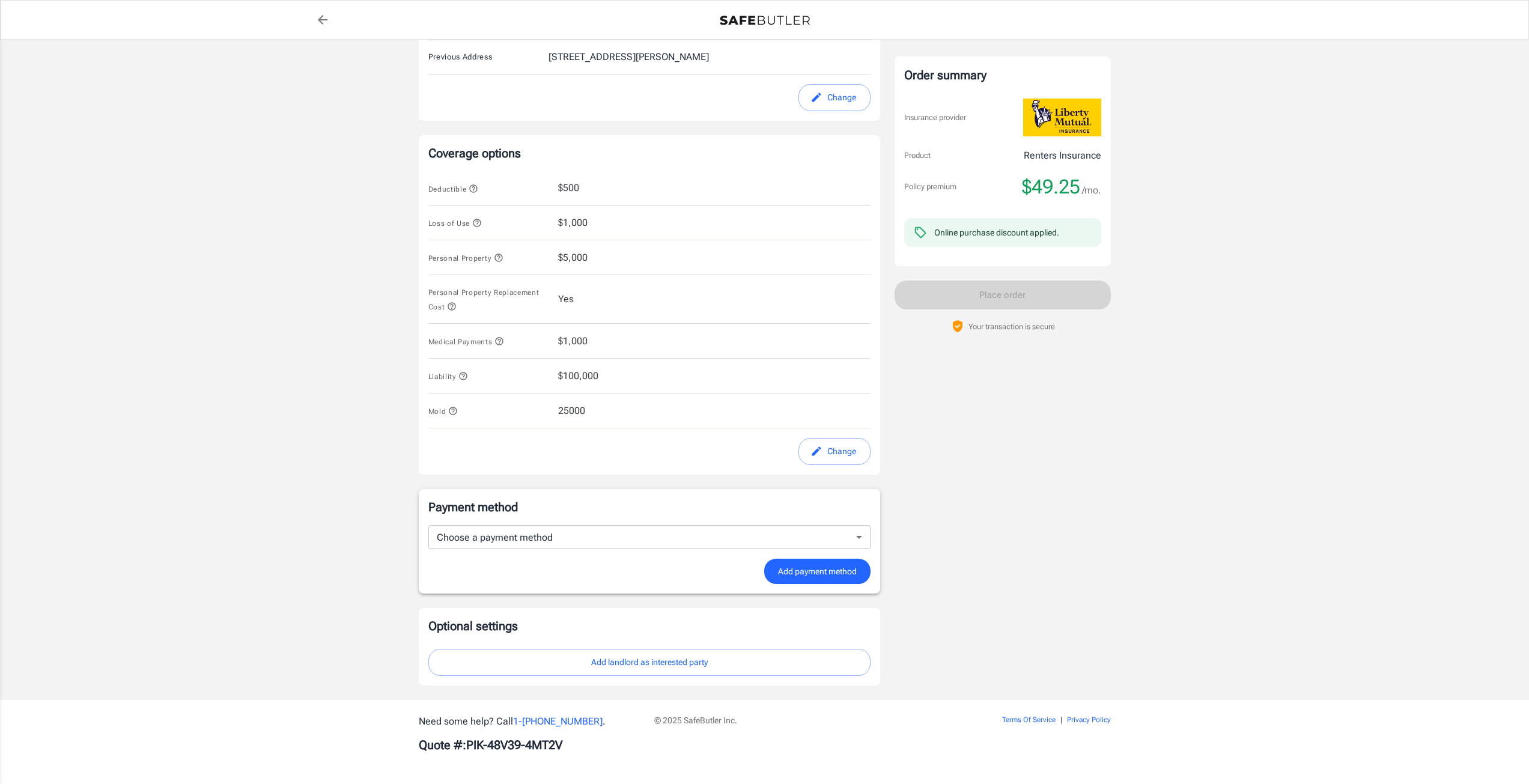
scroll to position [406, 0]
click at [728, 546] on body "Policy premium $ 49.25 /mo Liberty Mutual Renters Insurance [STREET_ADDRESS] Yo…" at bounding box center [764, 189] width 1529 height 1190
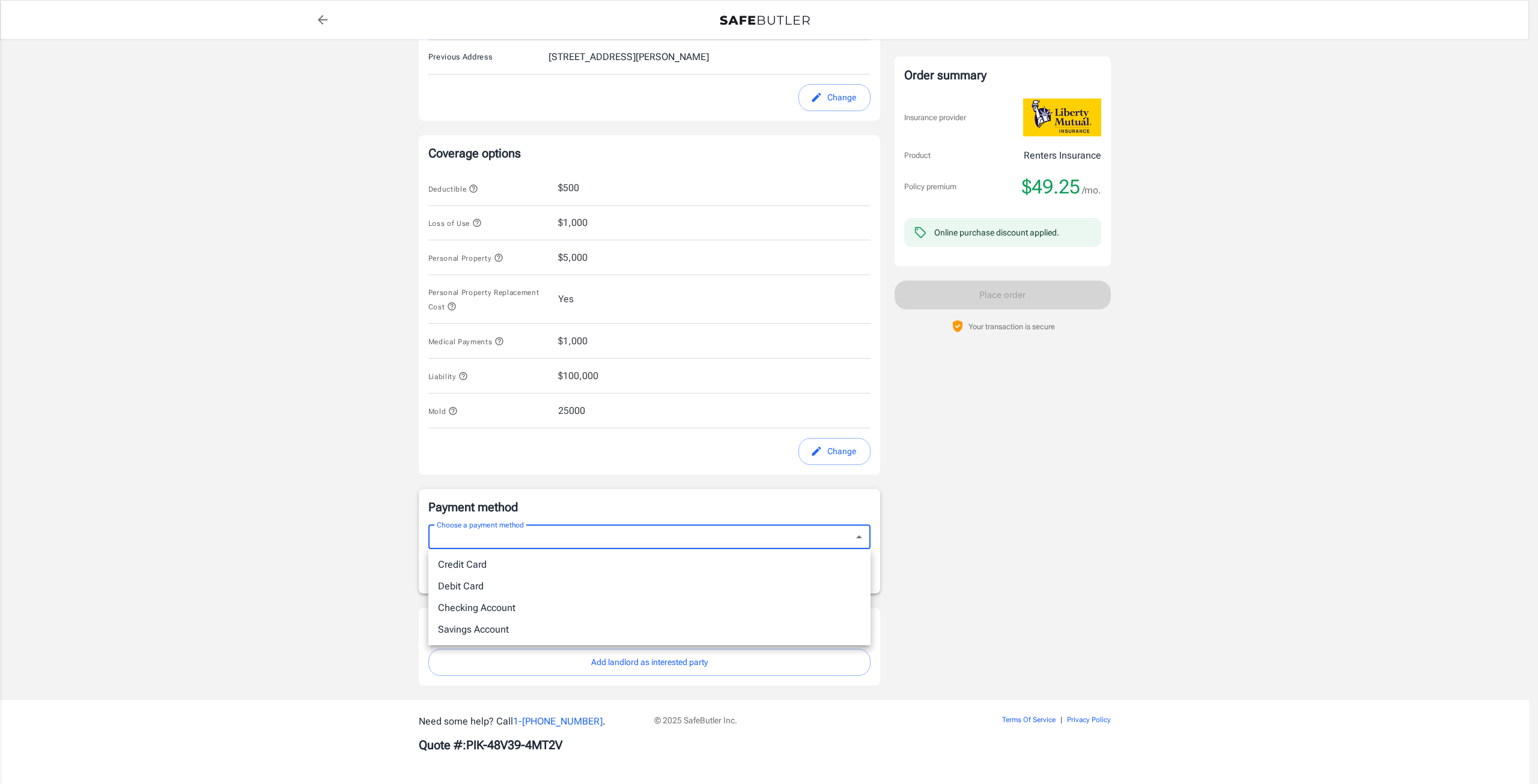
click at [571, 602] on li "Checking Account" at bounding box center [649, 607] width 442 height 21
type input "checking"
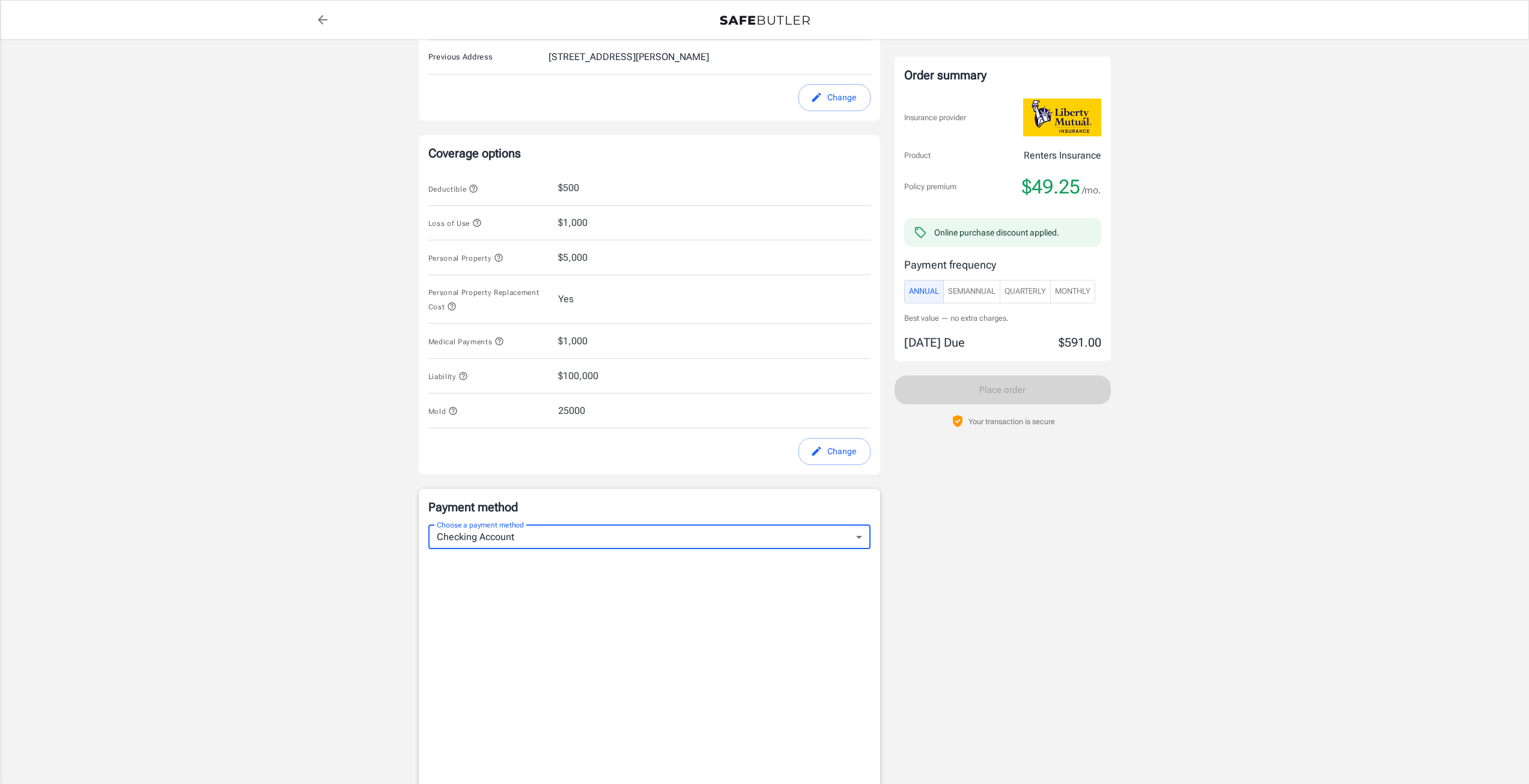
click at [1076, 291] on span "Monthly" at bounding box center [1073, 291] width 36 height 14
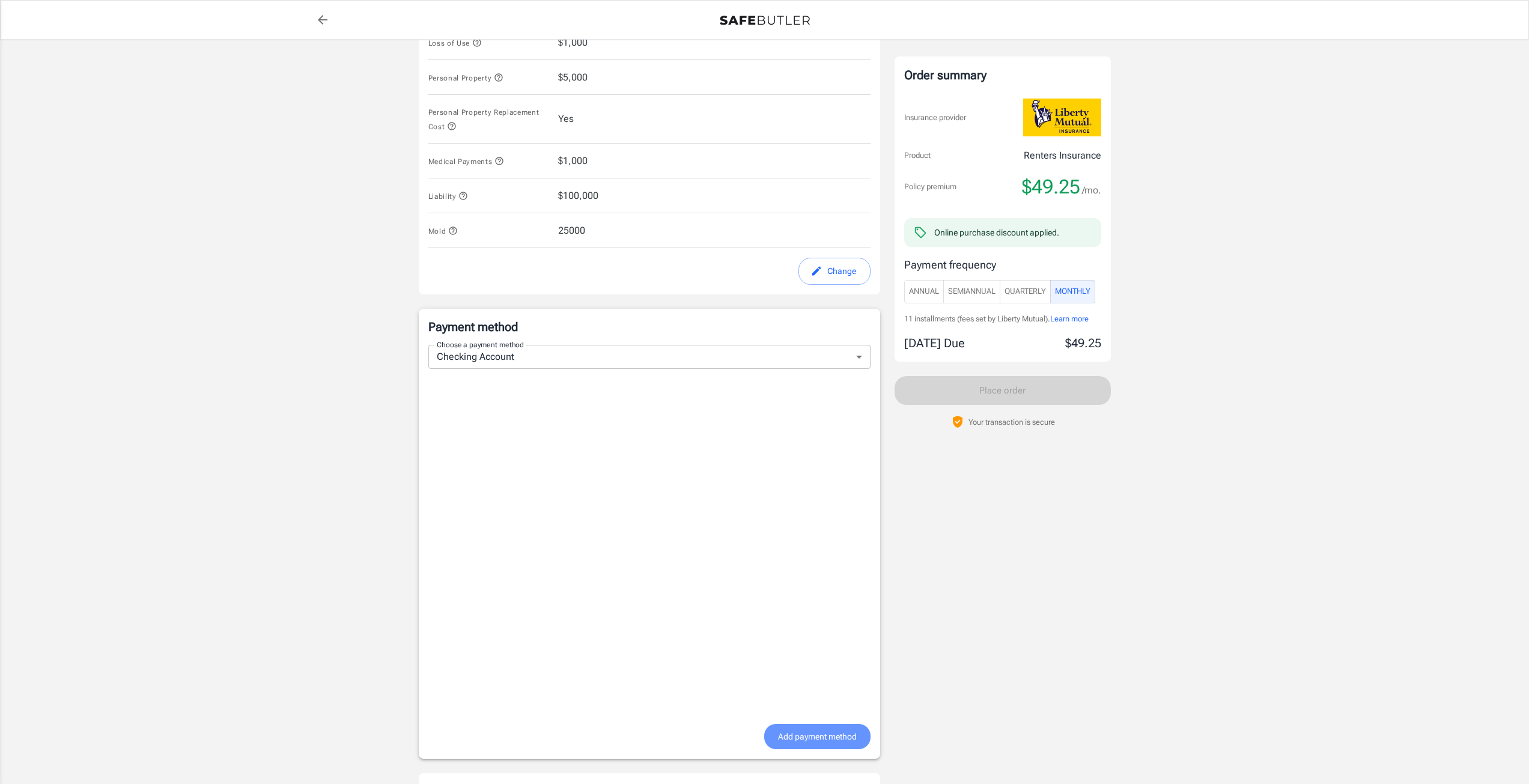
click at [831, 732] on span "Add payment method" at bounding box center [817, 736] width 78 height 15
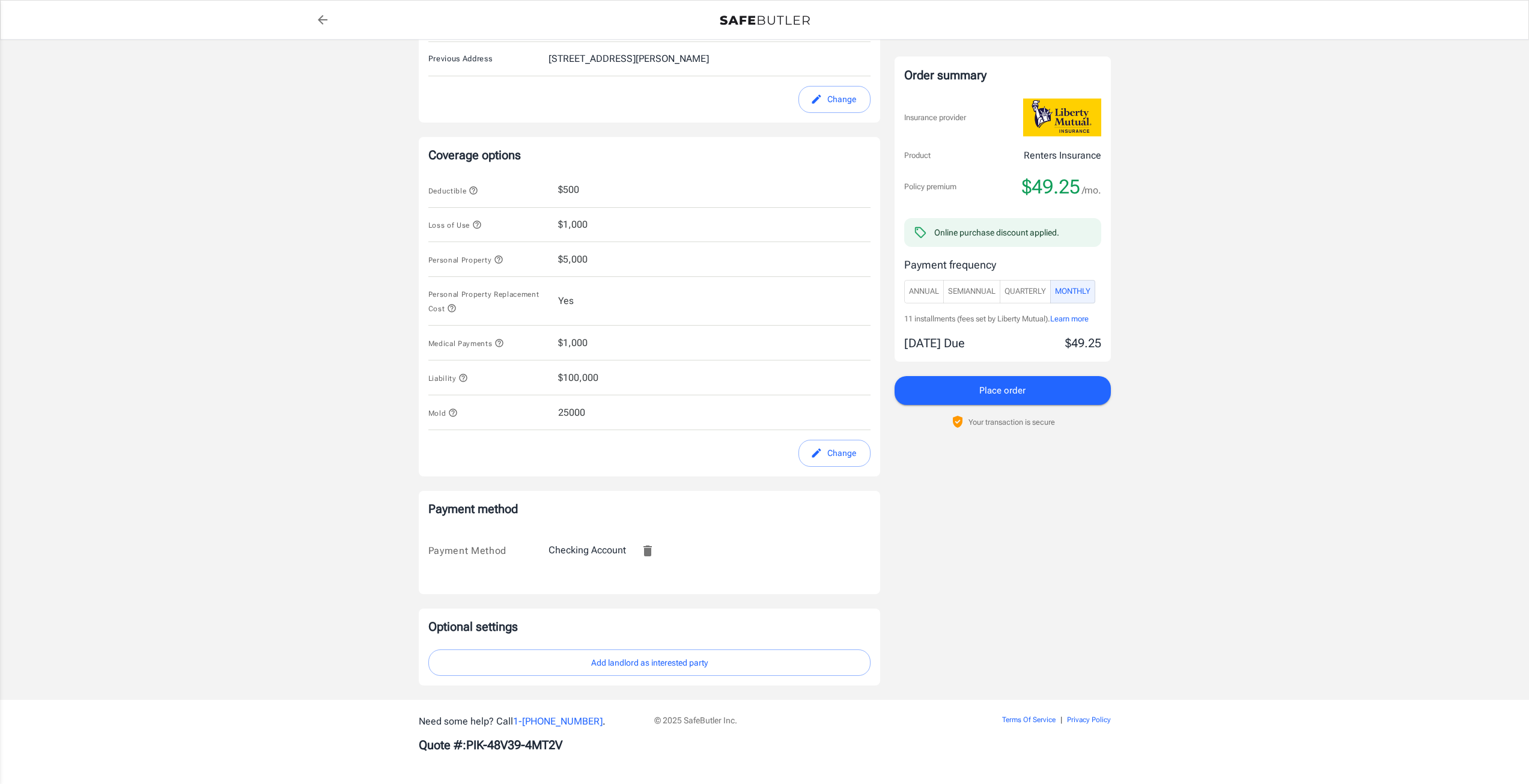
scroll to position [404, 0]
click at [1023, 386] on span "Place order" at bounding box center [1002, 390] width 46 height 16
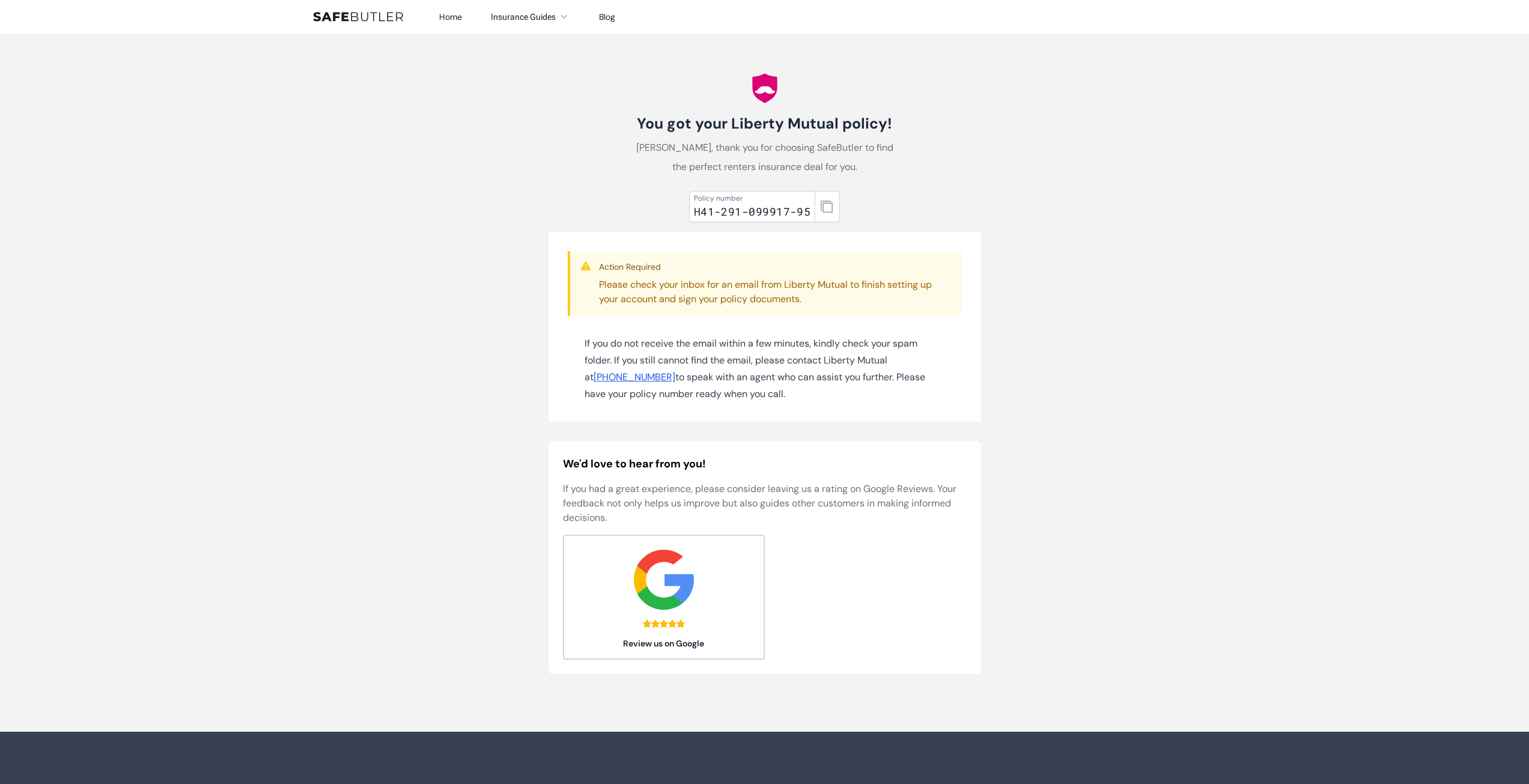
click at [731, 301] on p "Please check your inbox for an email from Liberty Mutual to finish setting up y…" at bounding box center [776, 292] width 353 height 28
click at [828, 207] on icon "button" at bounding box center [826, 207] width 12 height 12
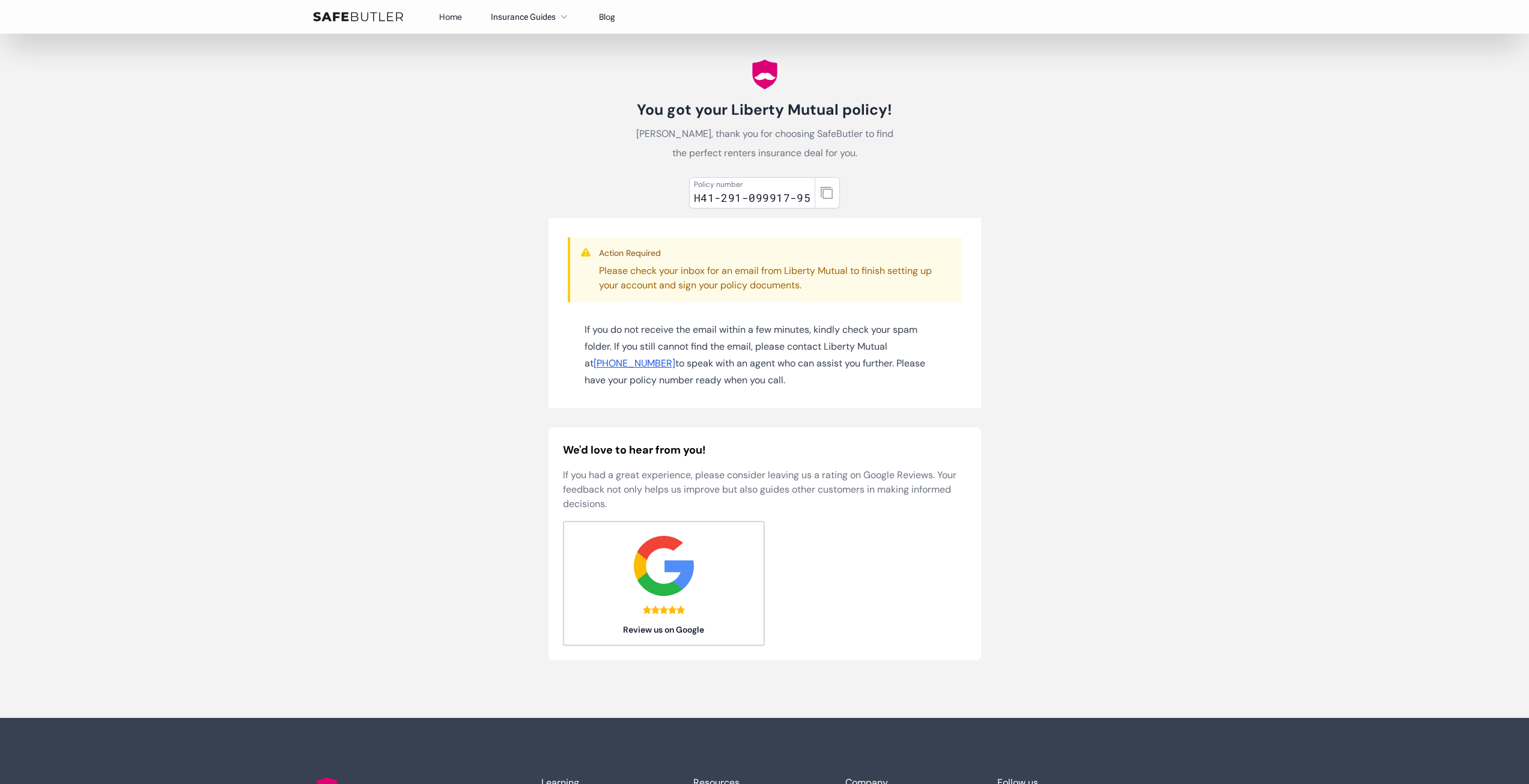
scroll to position [60, 0]
